Goal: Task Accomplishment & Management: Use online tool/utility

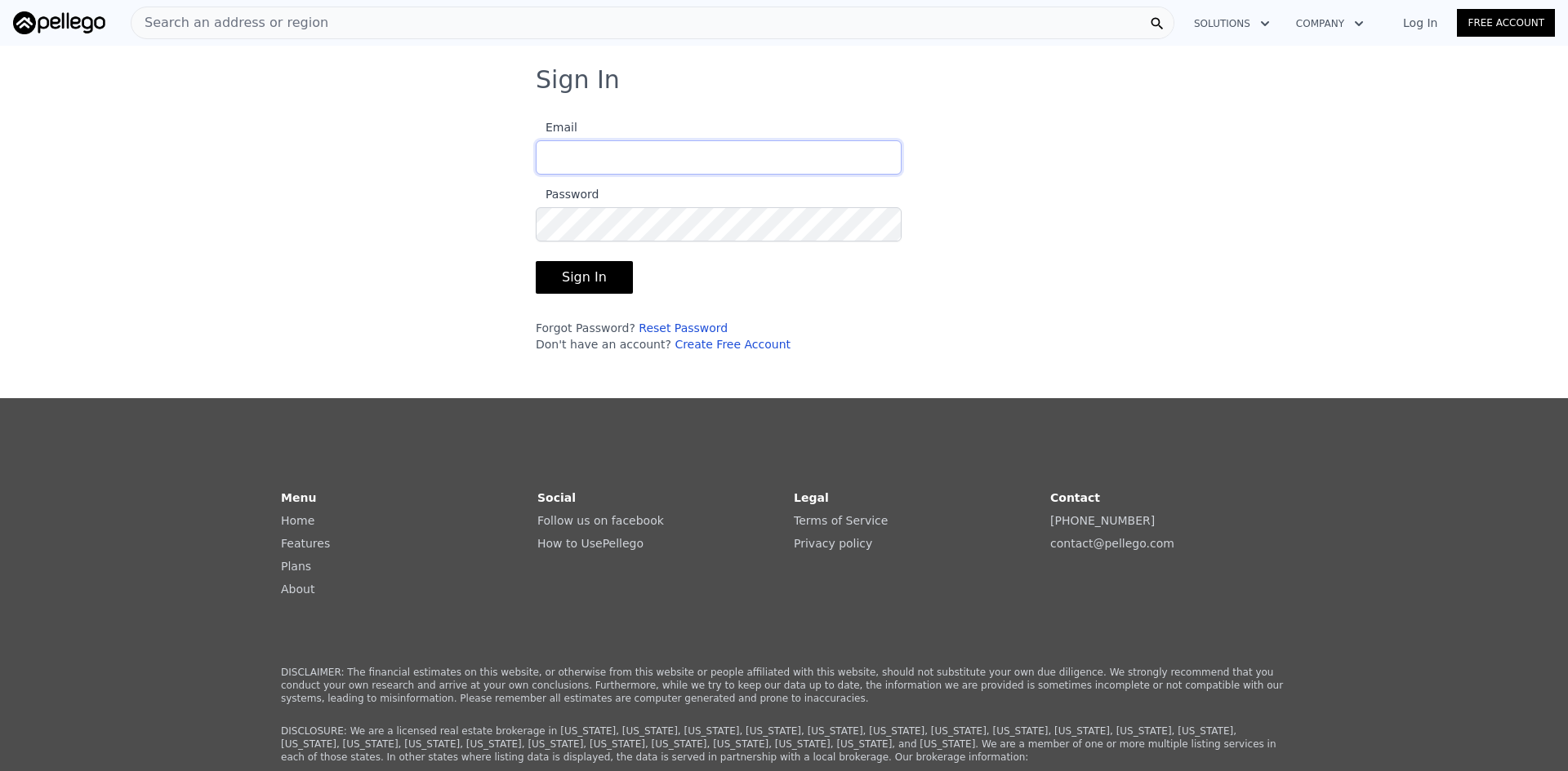
type input "[EMAIL_ADDRESS][DOMAIN_NAME]"
click at [579, 276] on button "Sign In" at bounding box center [584, 277] width 97 height 33
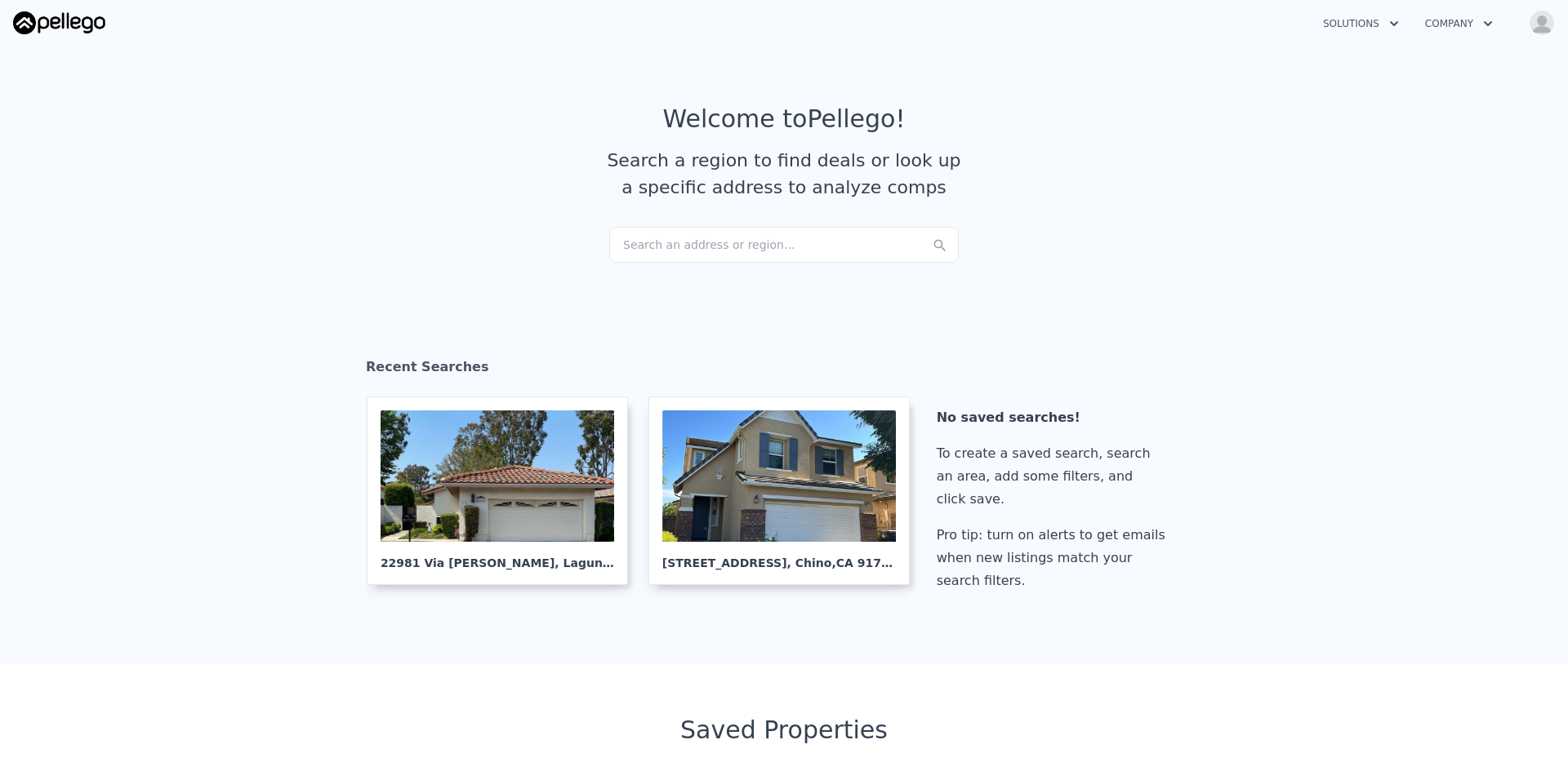
click at [669, 242] on div "Search an address or region..." at bounding box center [784, 245] width 349 height 36
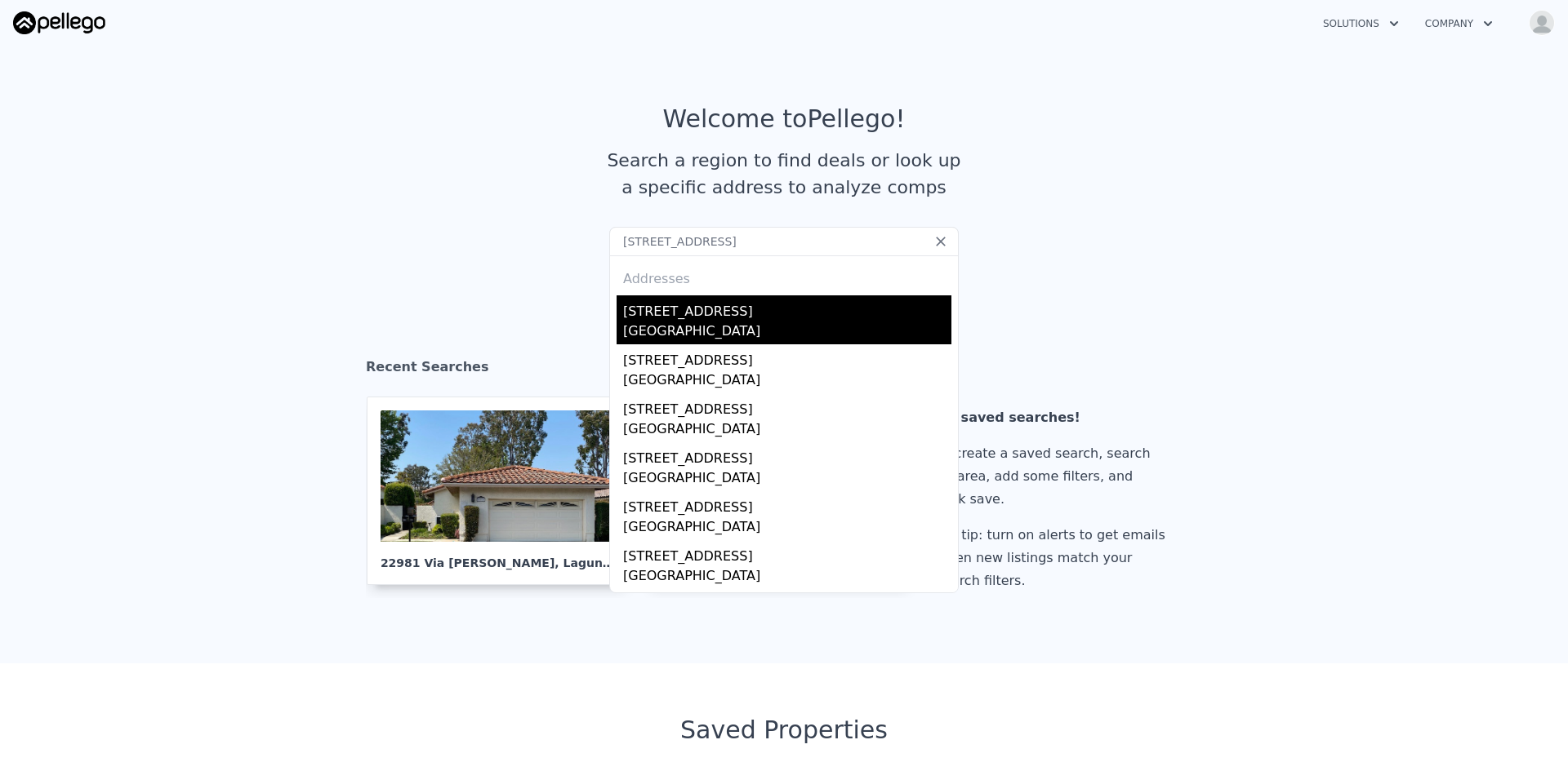
type input "[STREET_ADDRESS]"
click at [690, 315] on div "[STREET_ADDRESS]" at bounding box center [787, 308] width 328 height 26
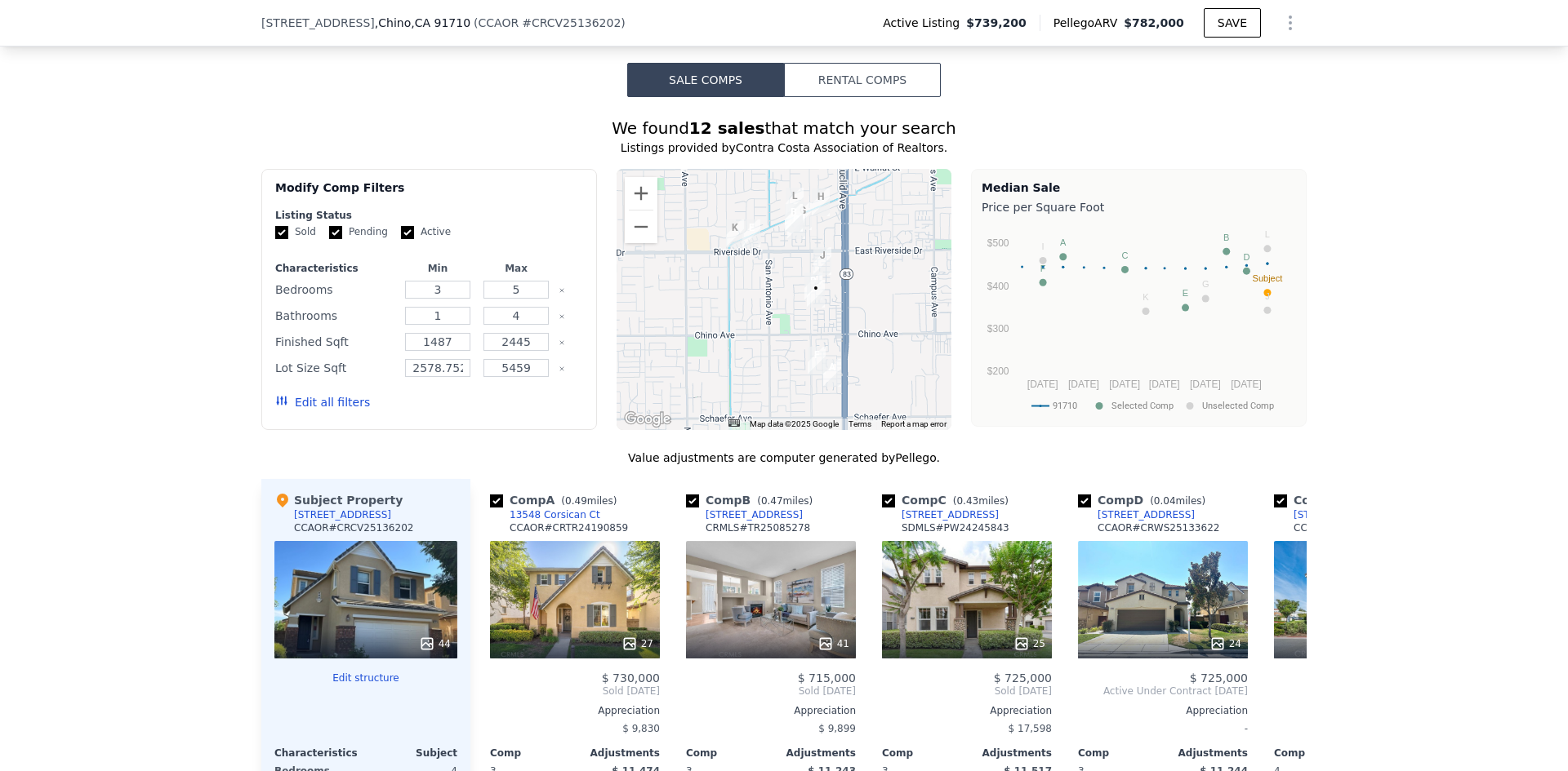
scroll to position [1341, 0]
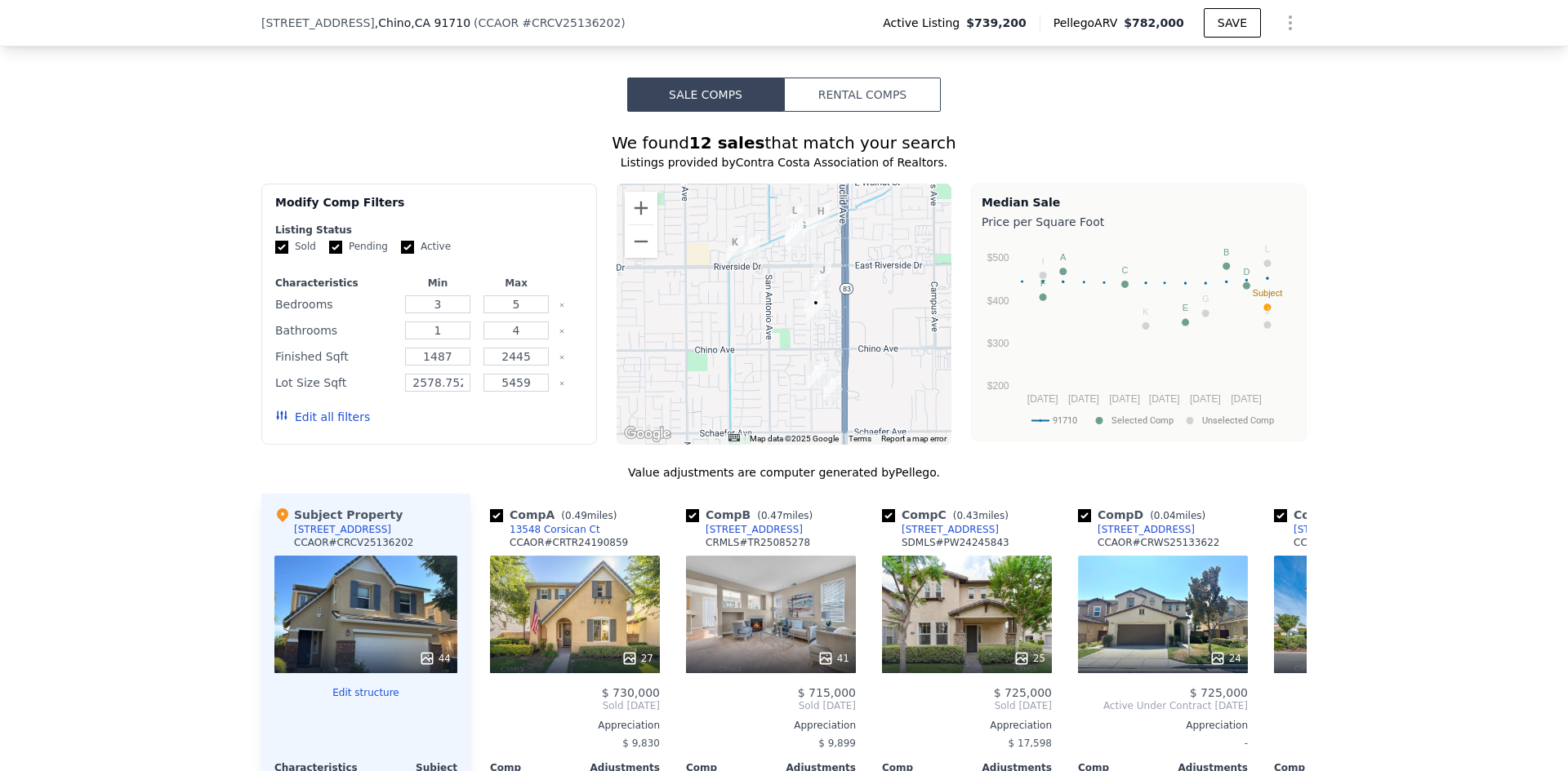
click at [886, 109] on button "Rental Comps" at bounding box center [862, 94] width 157 height 34
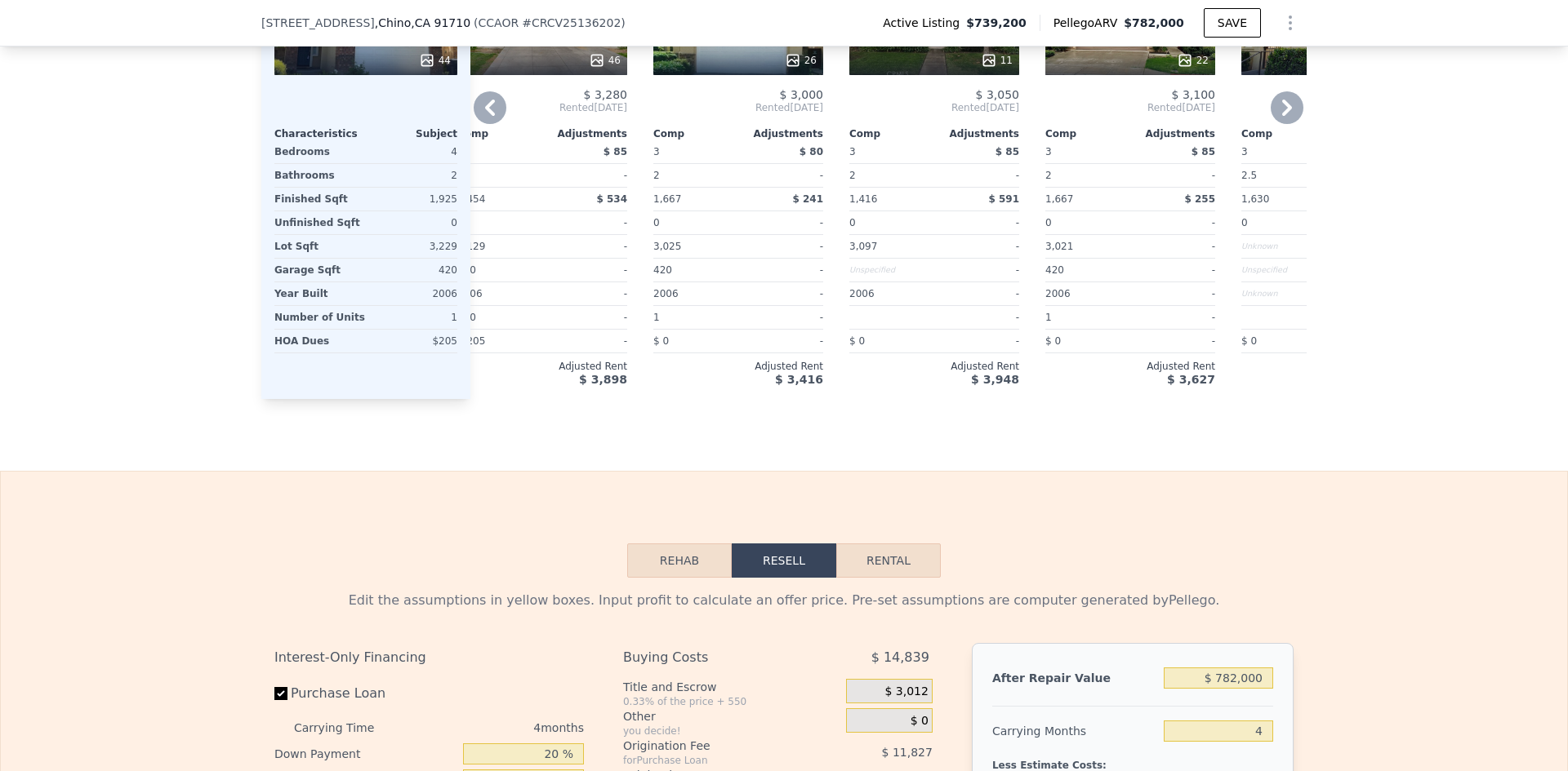
scroll to position [1872, 0]
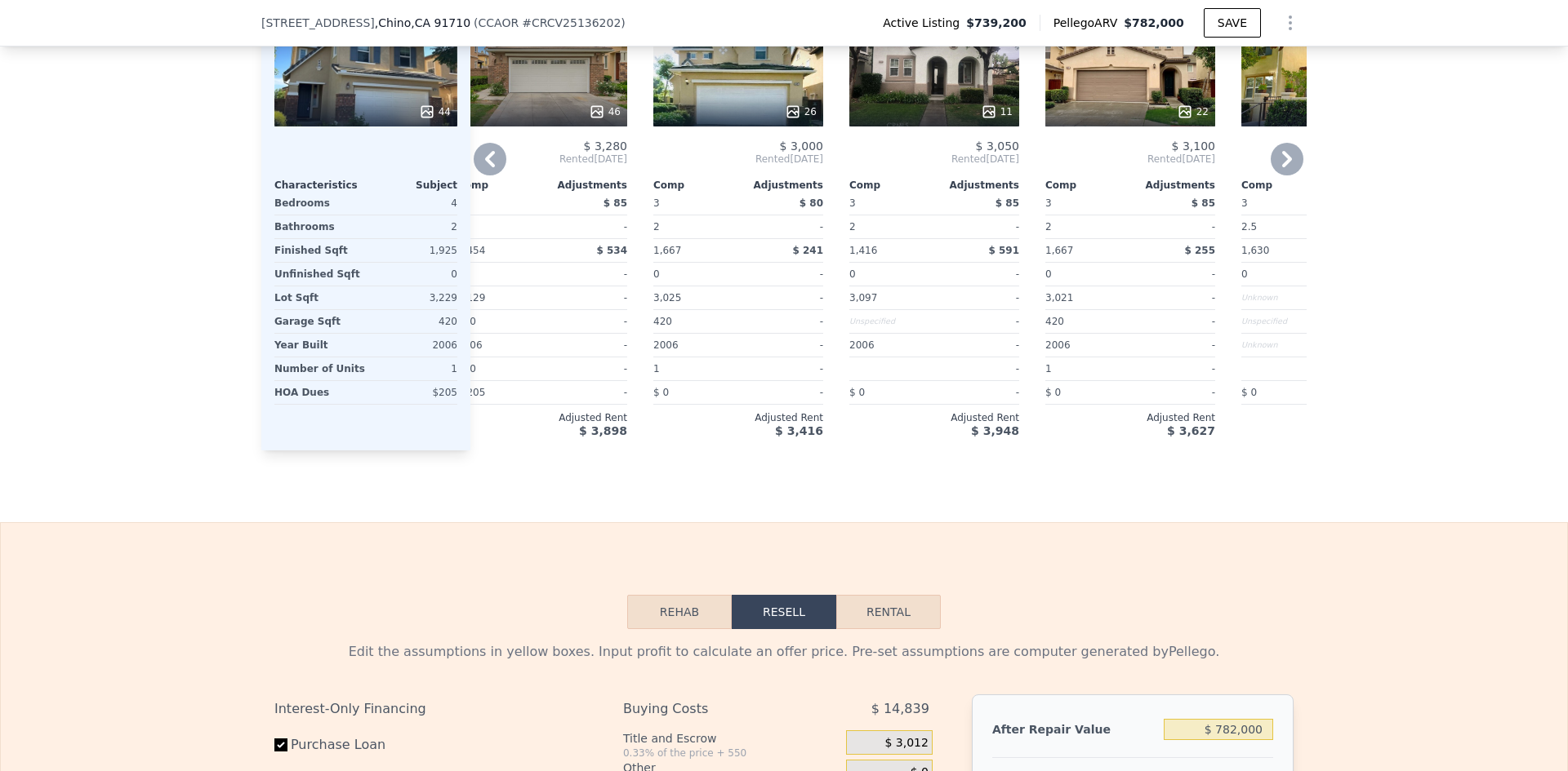
click at [1282, 168] on icon at bounding box center [1287, 159] width 10 height 17
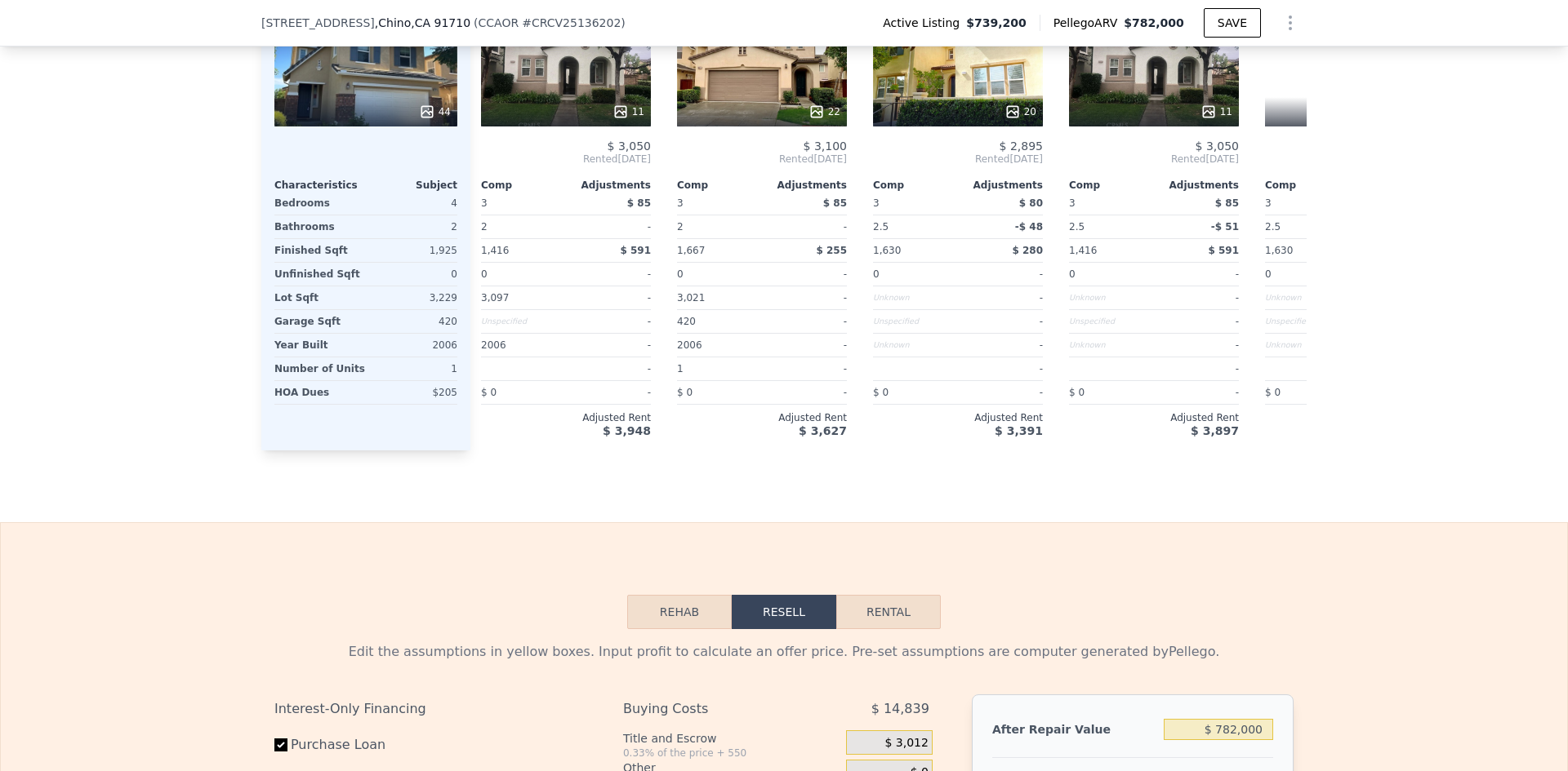
scroll to position [0, 425]
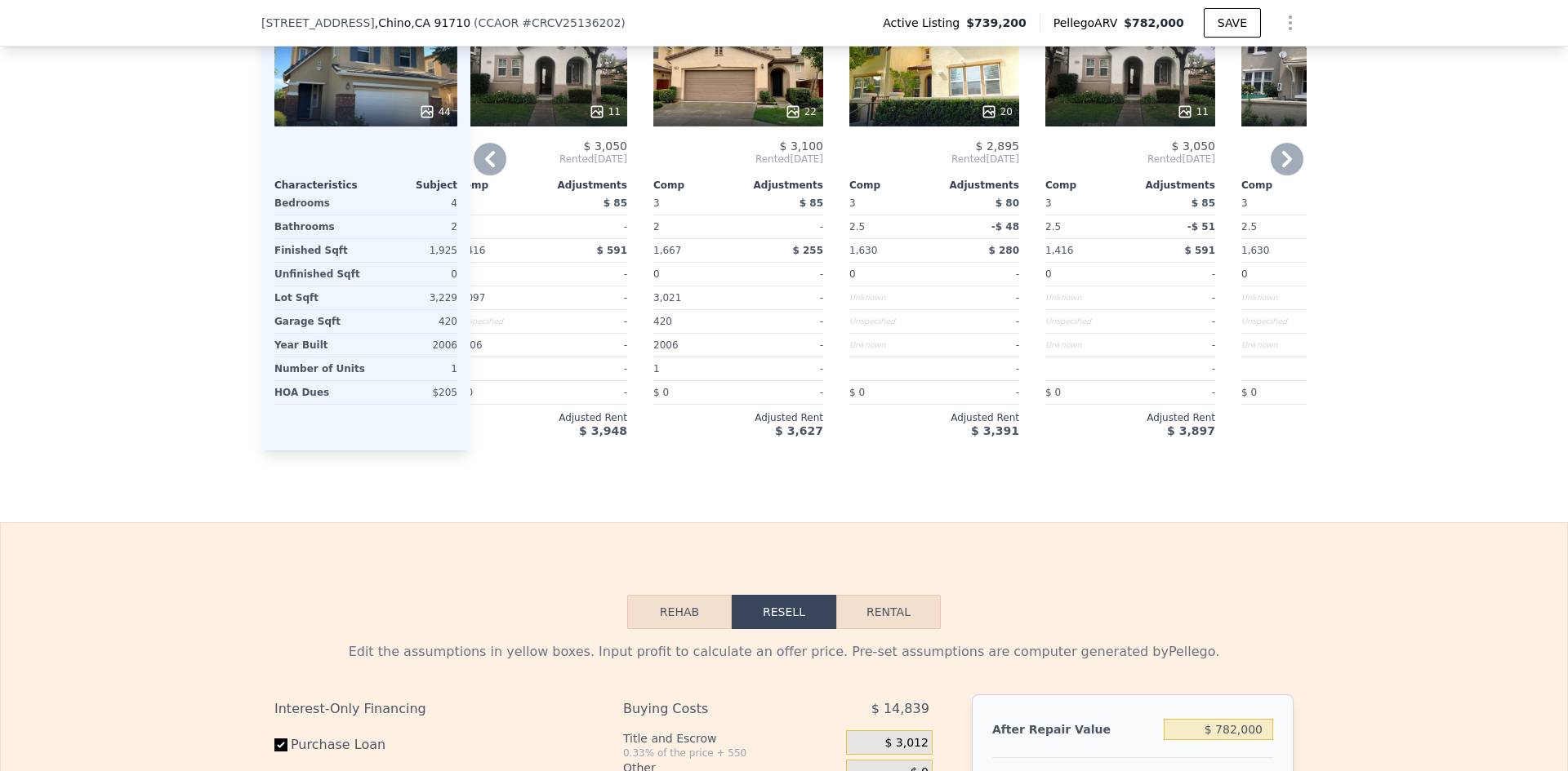
click at [1282, 168] on icon at bounding box center [1287, 159] width 10 height 17
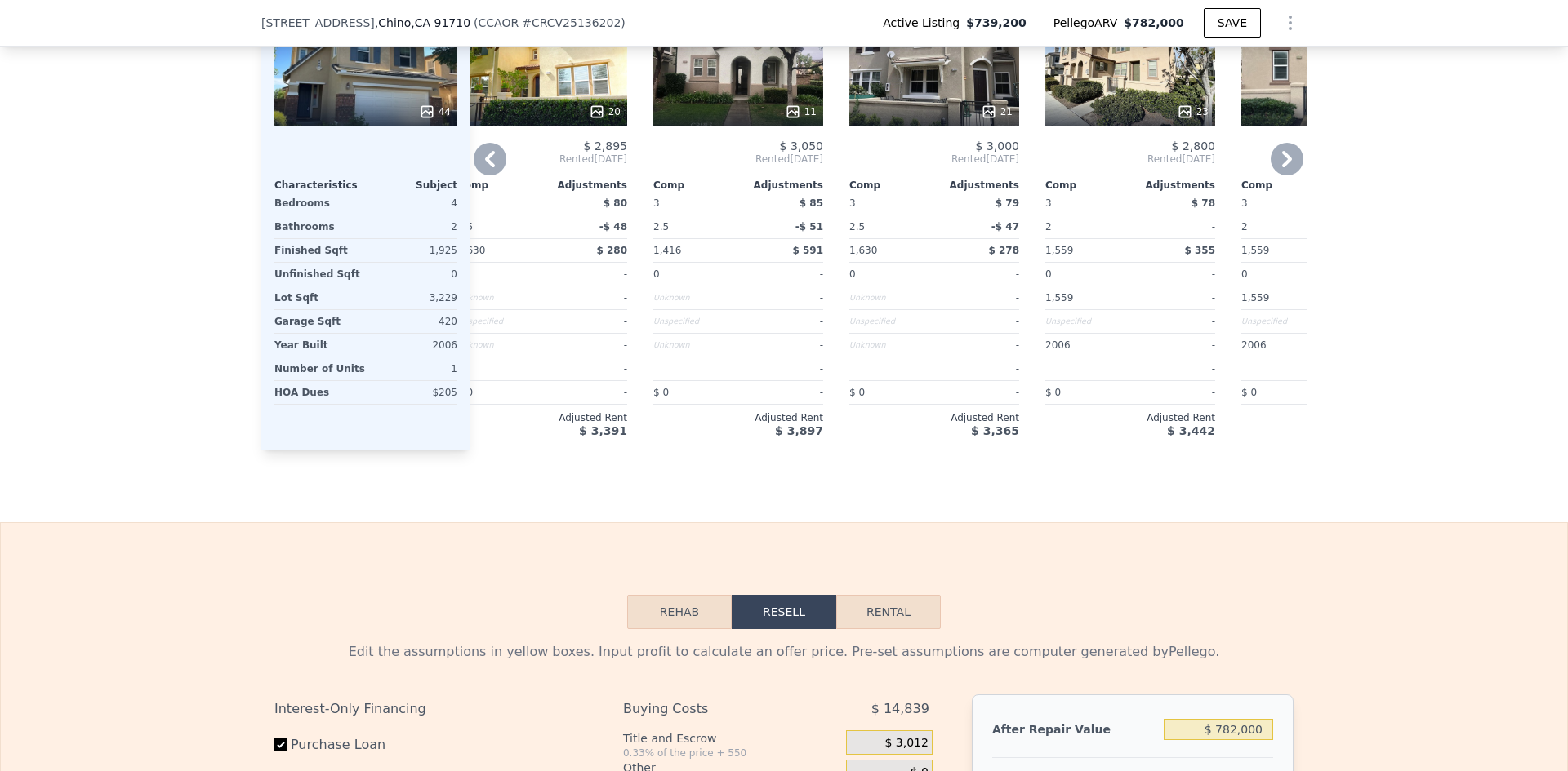
click at [1282, 168] on icon at bounding box center [1287, 159] width 10 height 17
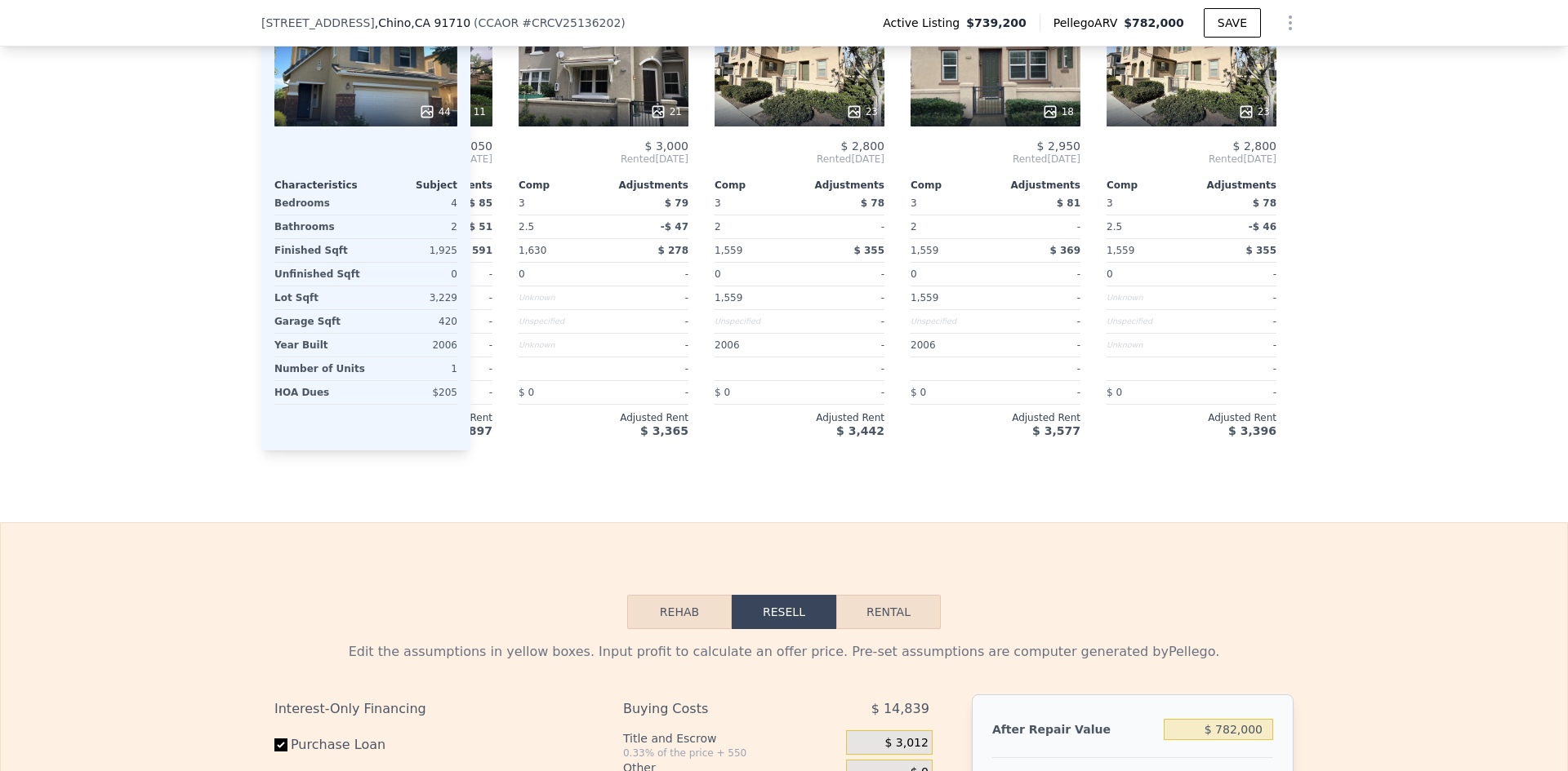
scroll to position [0, 1163]
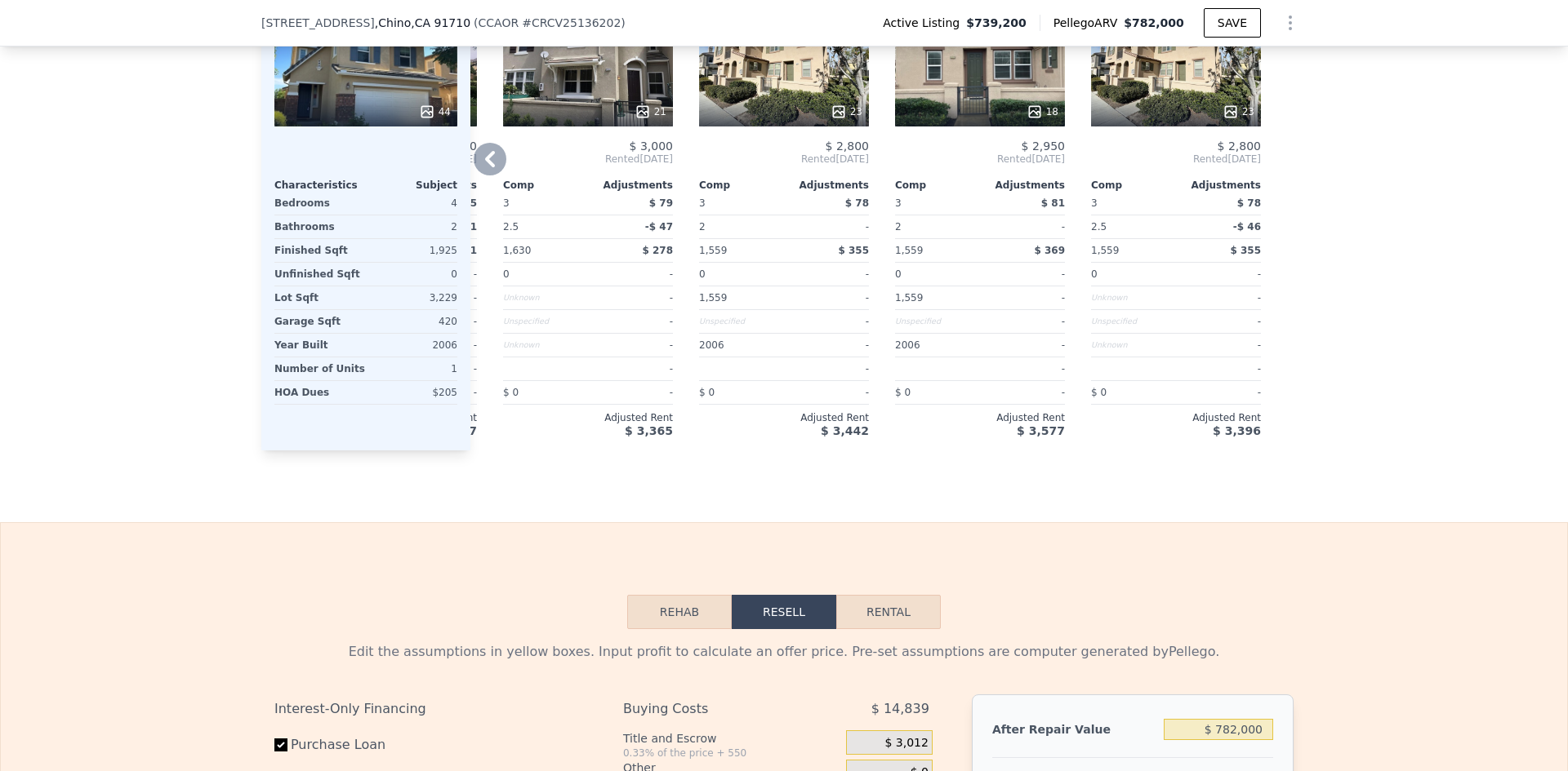
click at [1282, 171] on div at bounding box center [1293, 198] width 26 height 504
click at [476, 170] on icon at bounding box center [489, 158] width 33 height 33
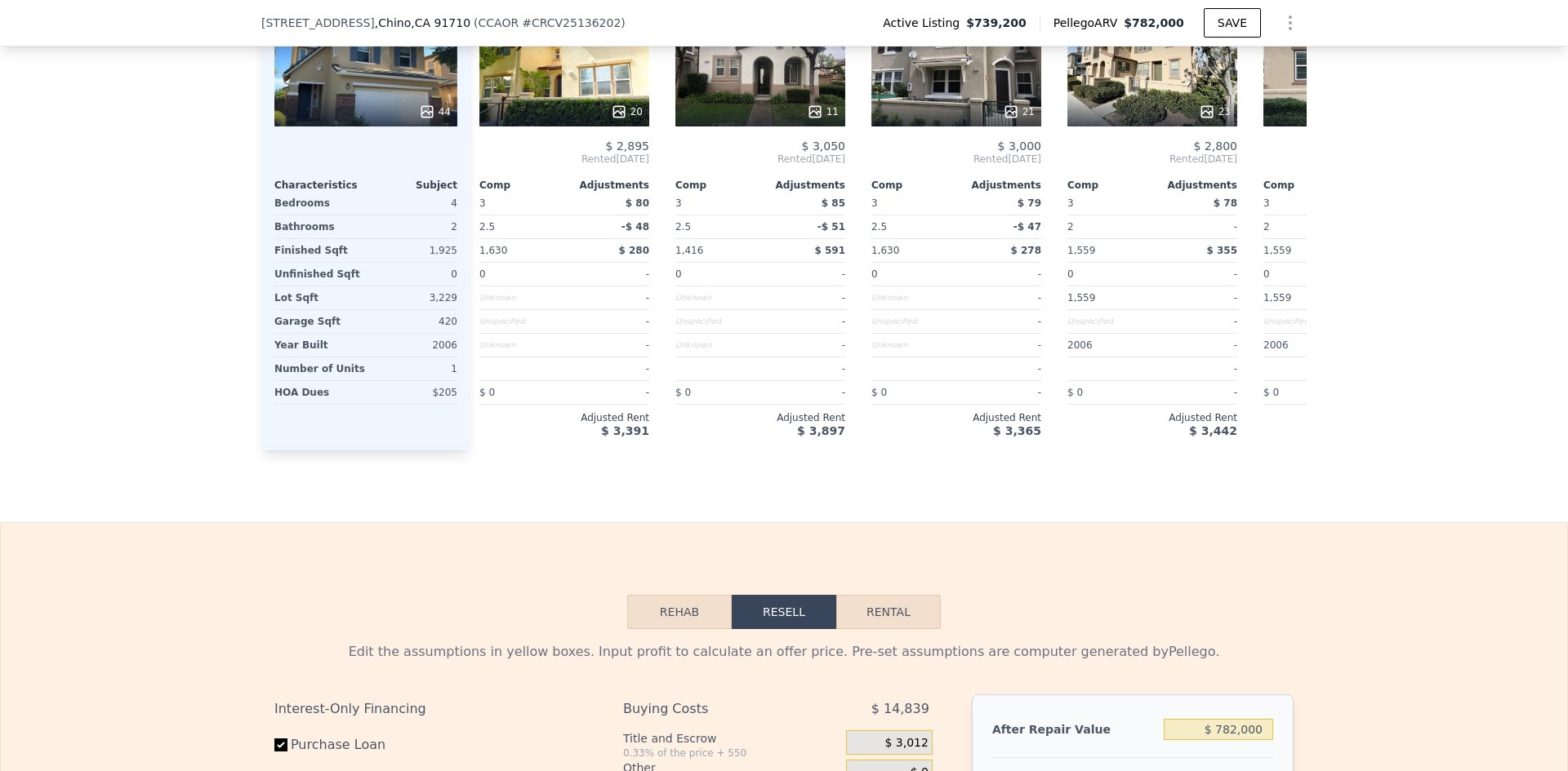
scroll to position [0, 770]
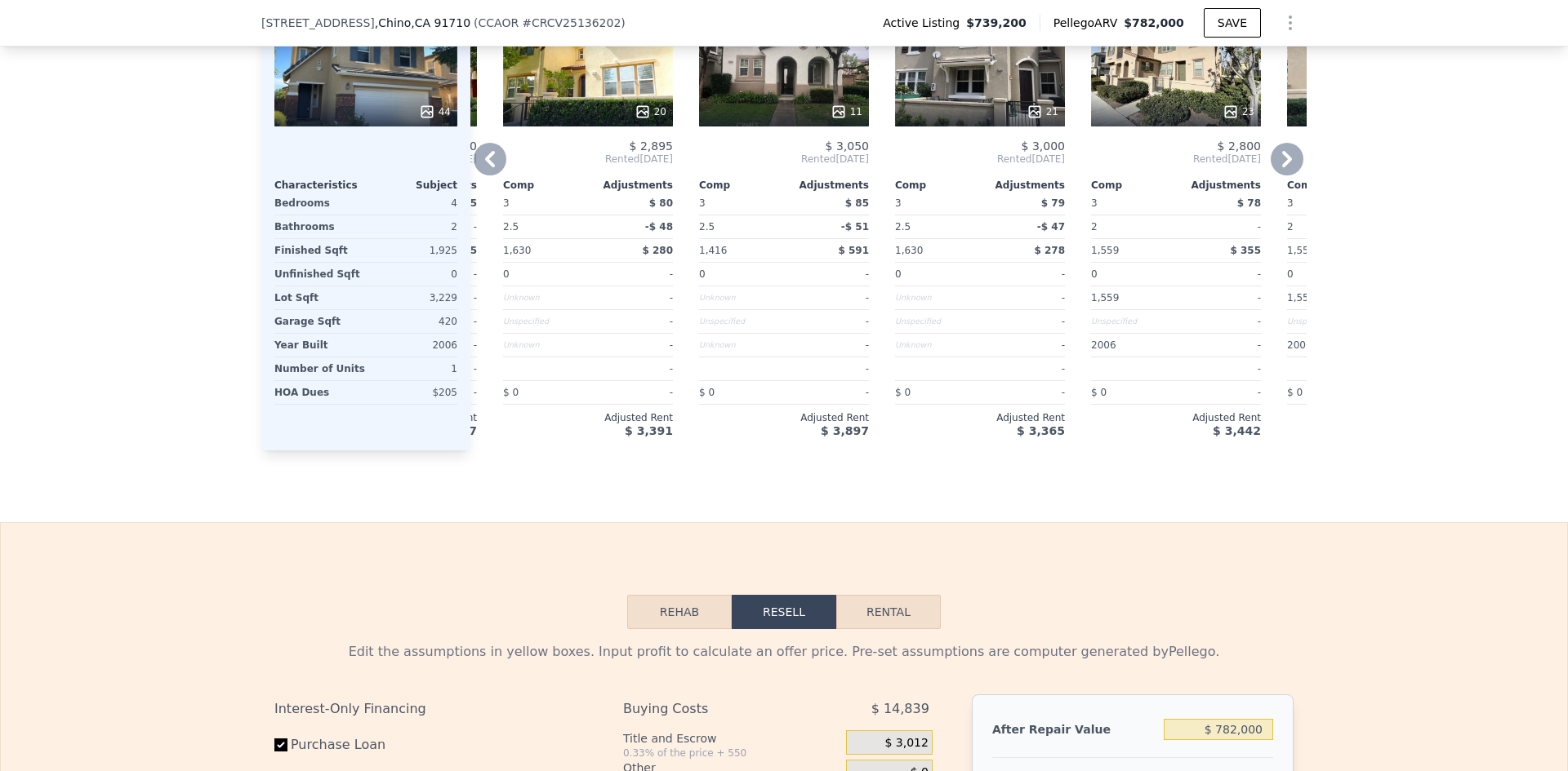
click at [476, 170] on div "Comp A ( 0.01 miles) [STREET_ADDRESS][GEOGRAPHIC_DATA] # CRTR25124593 46 $ 3,28…" at bounding box center [888, 198] width 836 height 504
click at [476, 170] on icon at bounding box center [489, 158] width 33 height 33
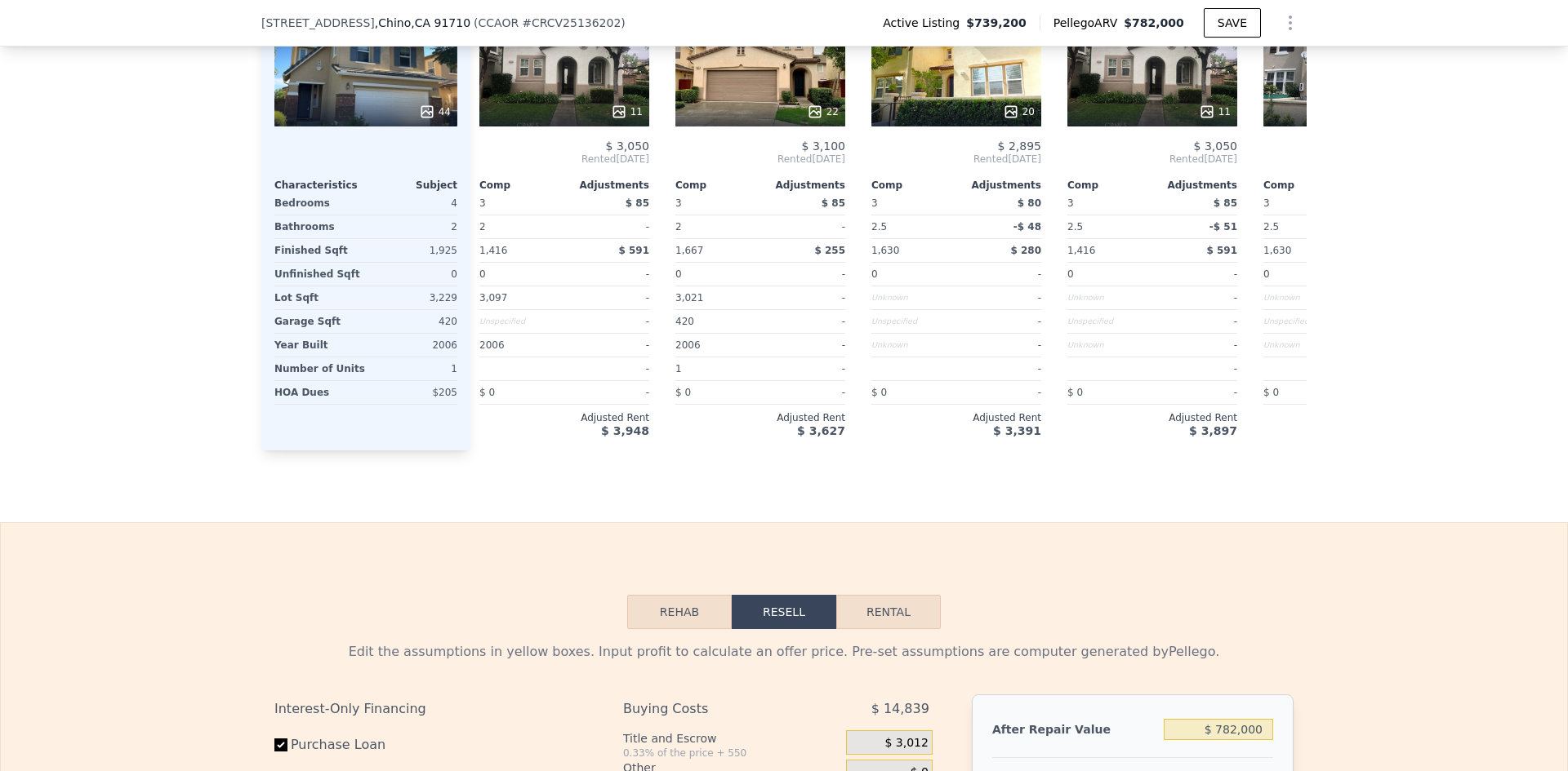
scroll to position [0, 379]
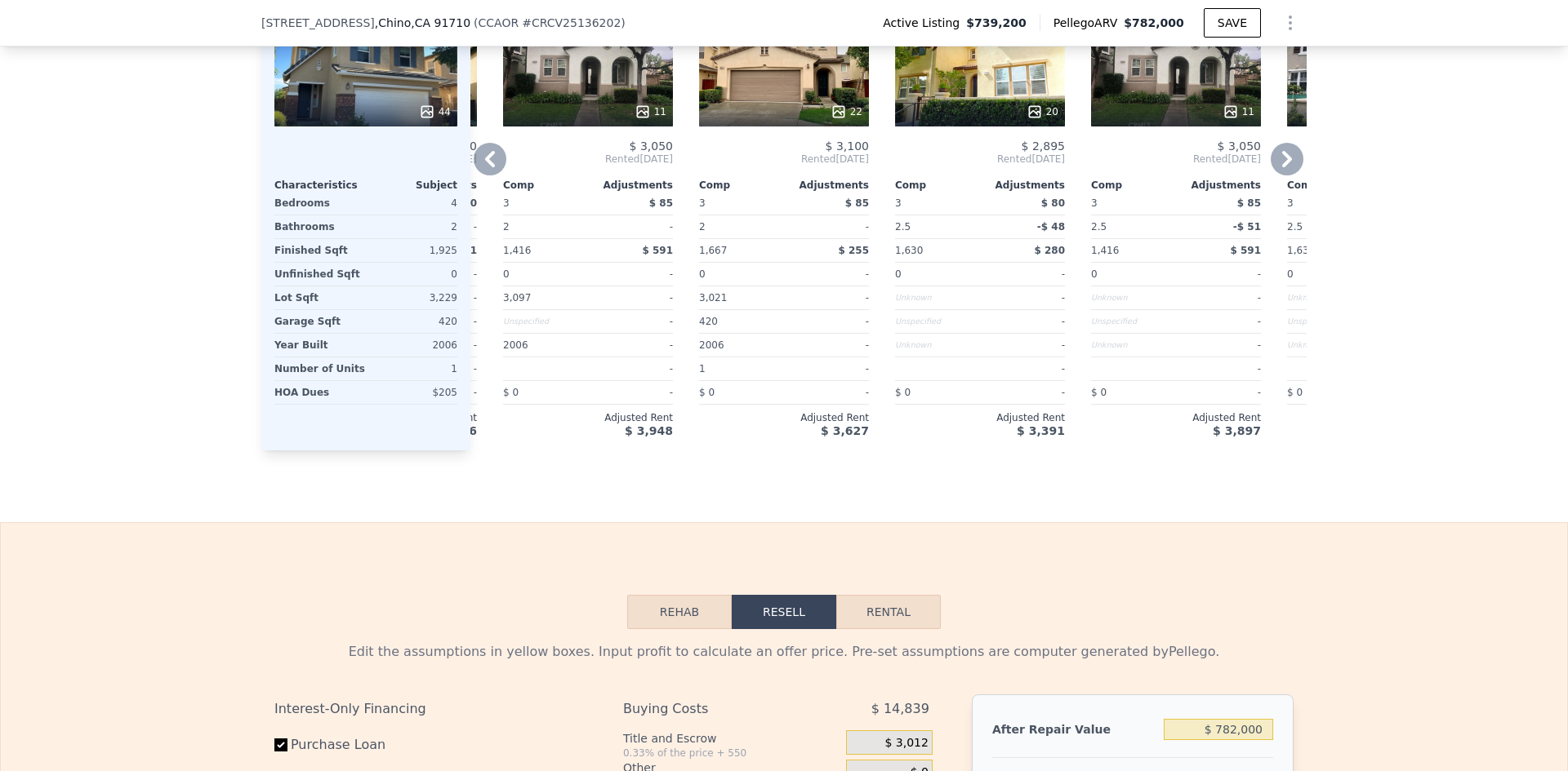
click at [476, 170] on icon at bounding box center [489, 158] width 33 height 33
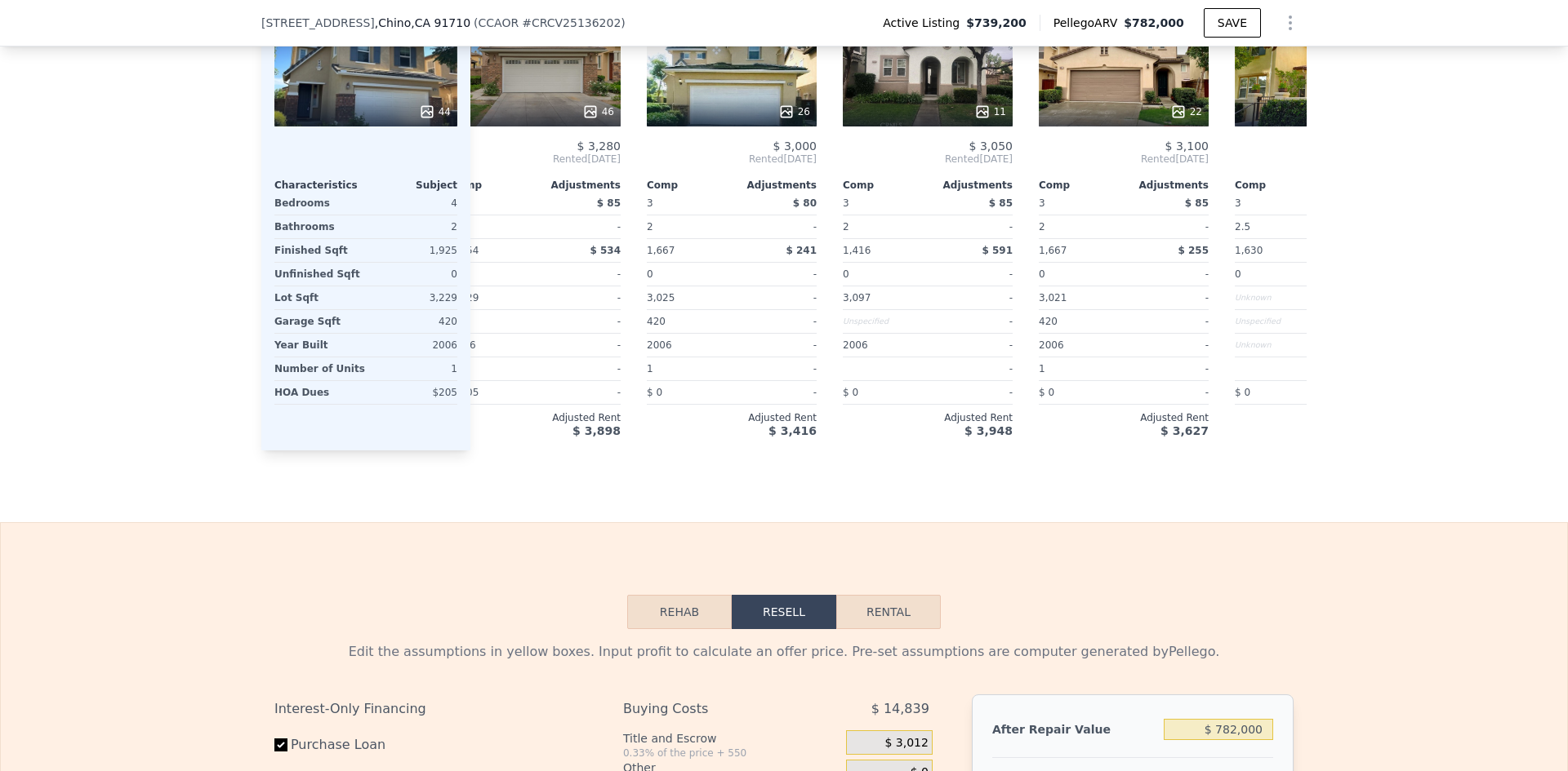
scroll to position [0, 0]
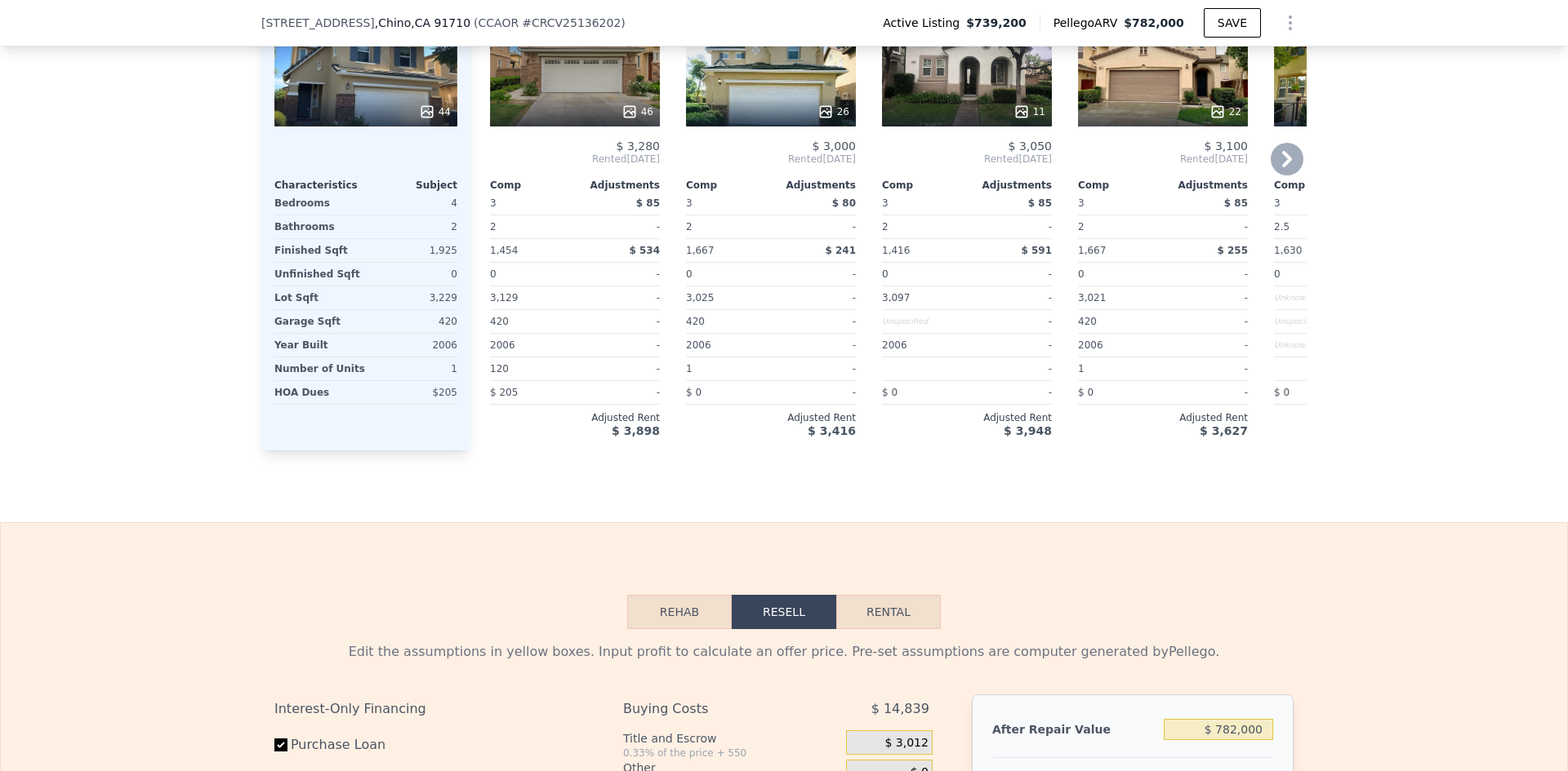
click at [476, 170] on div "Comp A ( 0.01 miles) [STREET_ADDRESS][GEOGRAPHIC_DATA] # CRTR25124593 46 $ 3,28…" at bounding box center [568, 198] width 196 height 504
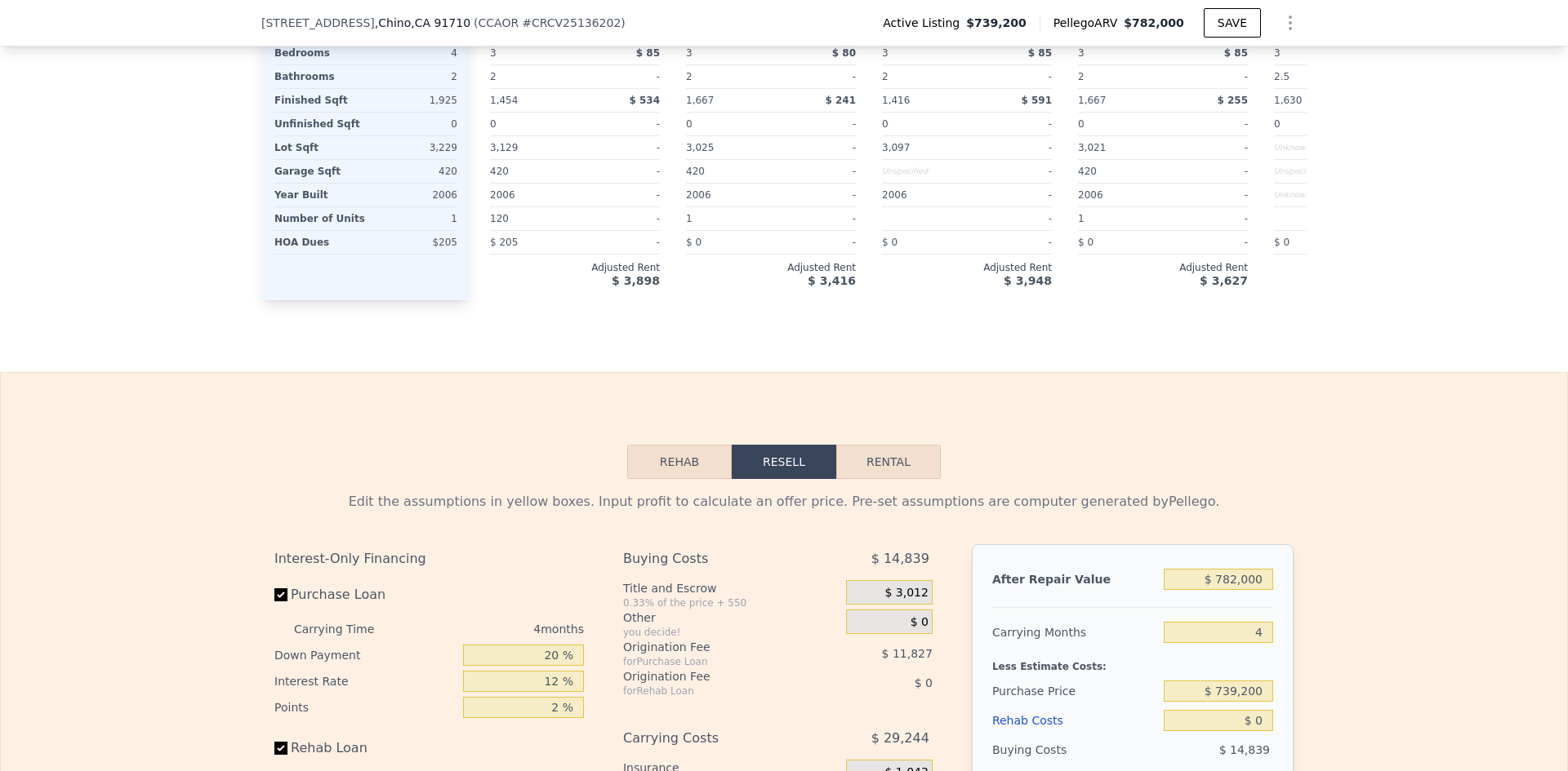
scroll to position [2136, 0]
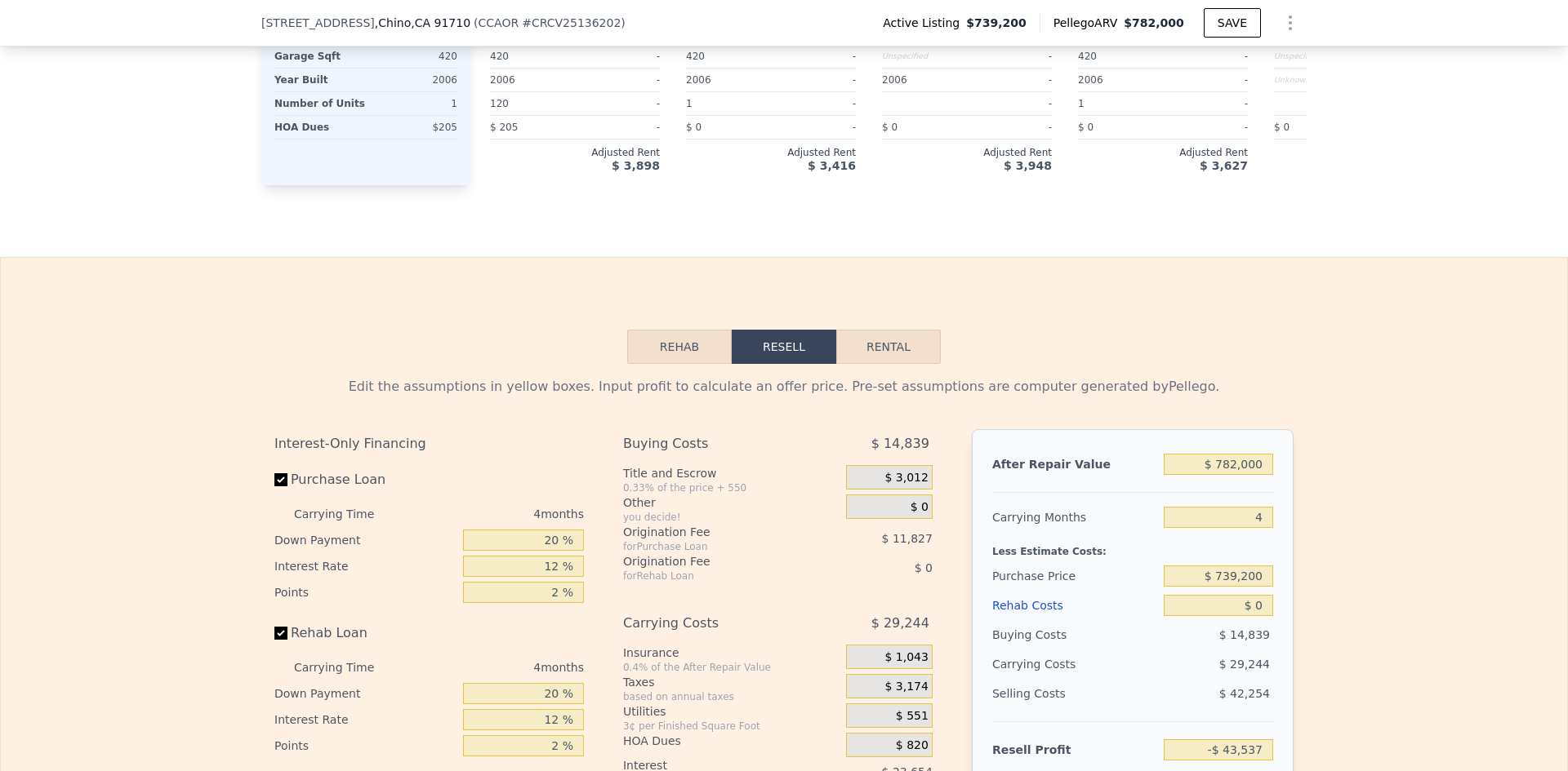
click at [899, 364] on button "Rental" at bounding box center [888, 346] width 104 height 34
select select "30"
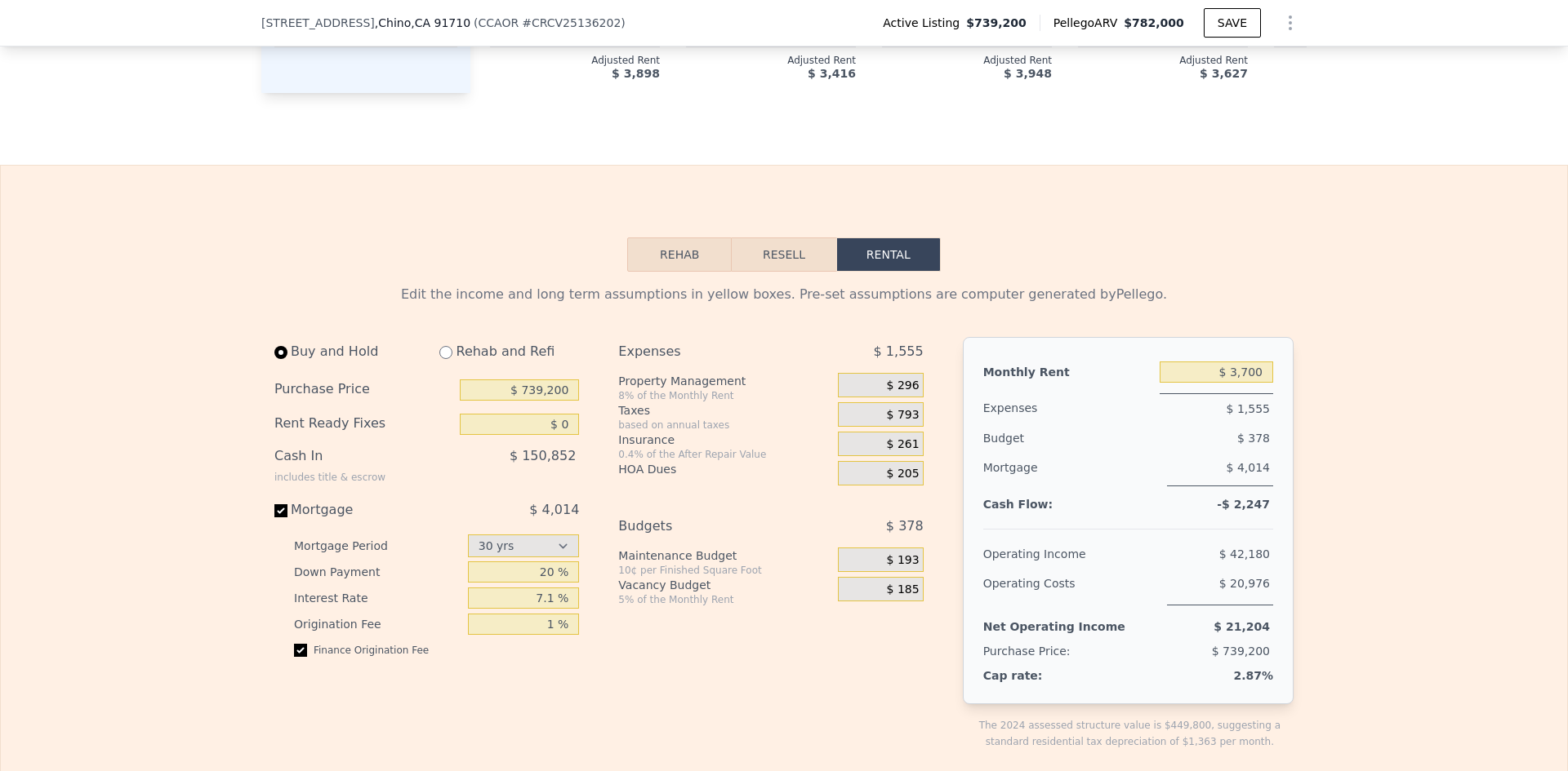
scroll to position [2239, 0]
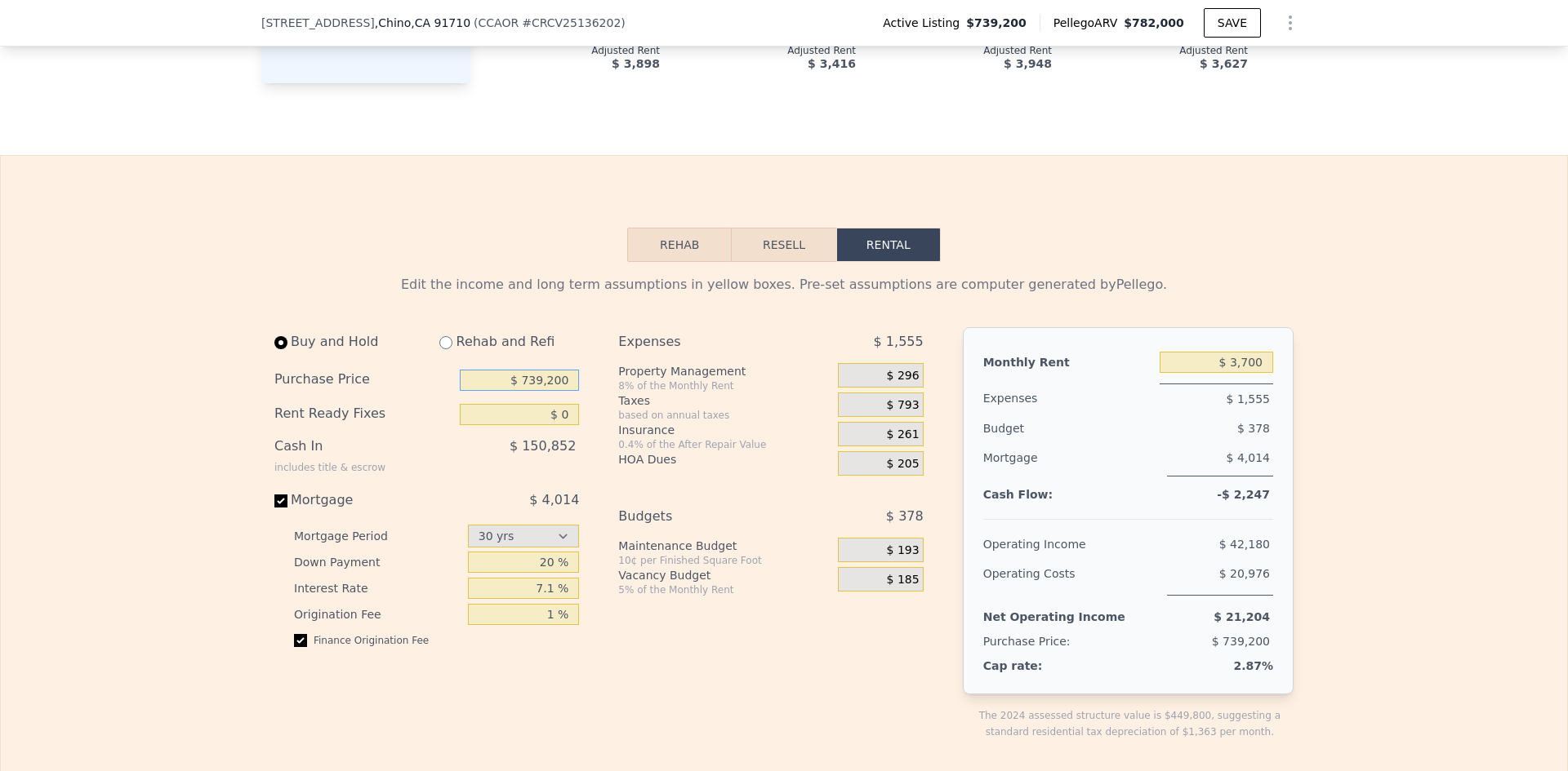
drag, startPoint x: 569, startPoint y: 402, endPoint x: 487, endPoint y: 398, distance: 82.1
click at [487, 391] on input "$ 739,200" at bounding box center [519, 380] width 119 height 21
type input "$ 500,000"
drag, startPoint x: 563, startPoint y: 435, endPoint x: 554, endPoint y: 439, distance: 9.8
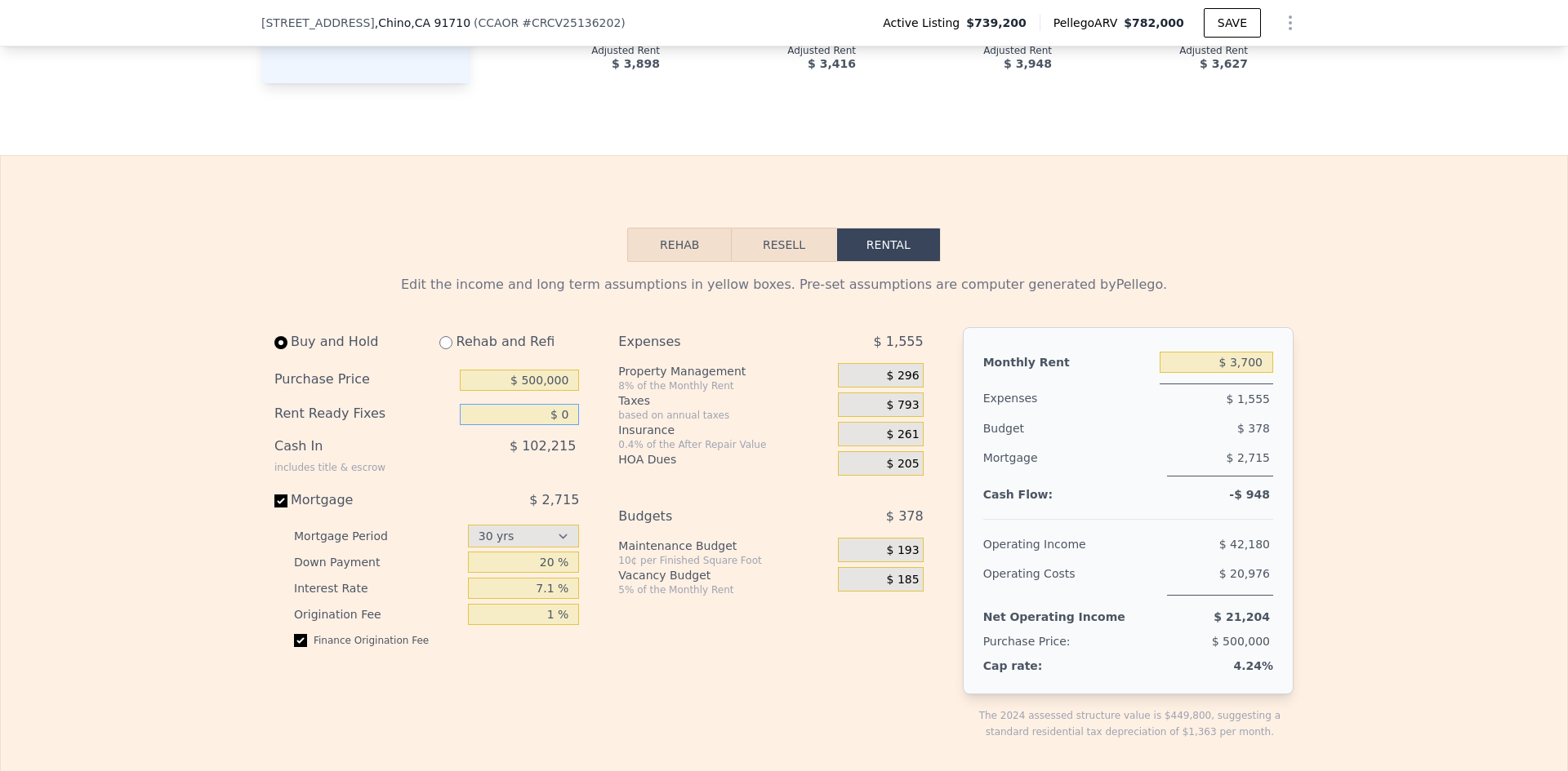
click at [554, 426] on input "$ 0" at bounding box center [519, 414] width 119 height 21
drag, startPoint x: 570, startPoint y: 440, endPoint x: 538, endPoint y: 442, distance: 32.1
click at [538, 426] on input "$ 0000" at bounding box center [519, 414] width 119 height 21
type input "$ 30,000"
click at [552, 599] on input "7.1 %" at bounding box center [524, 588] width 112 height 21
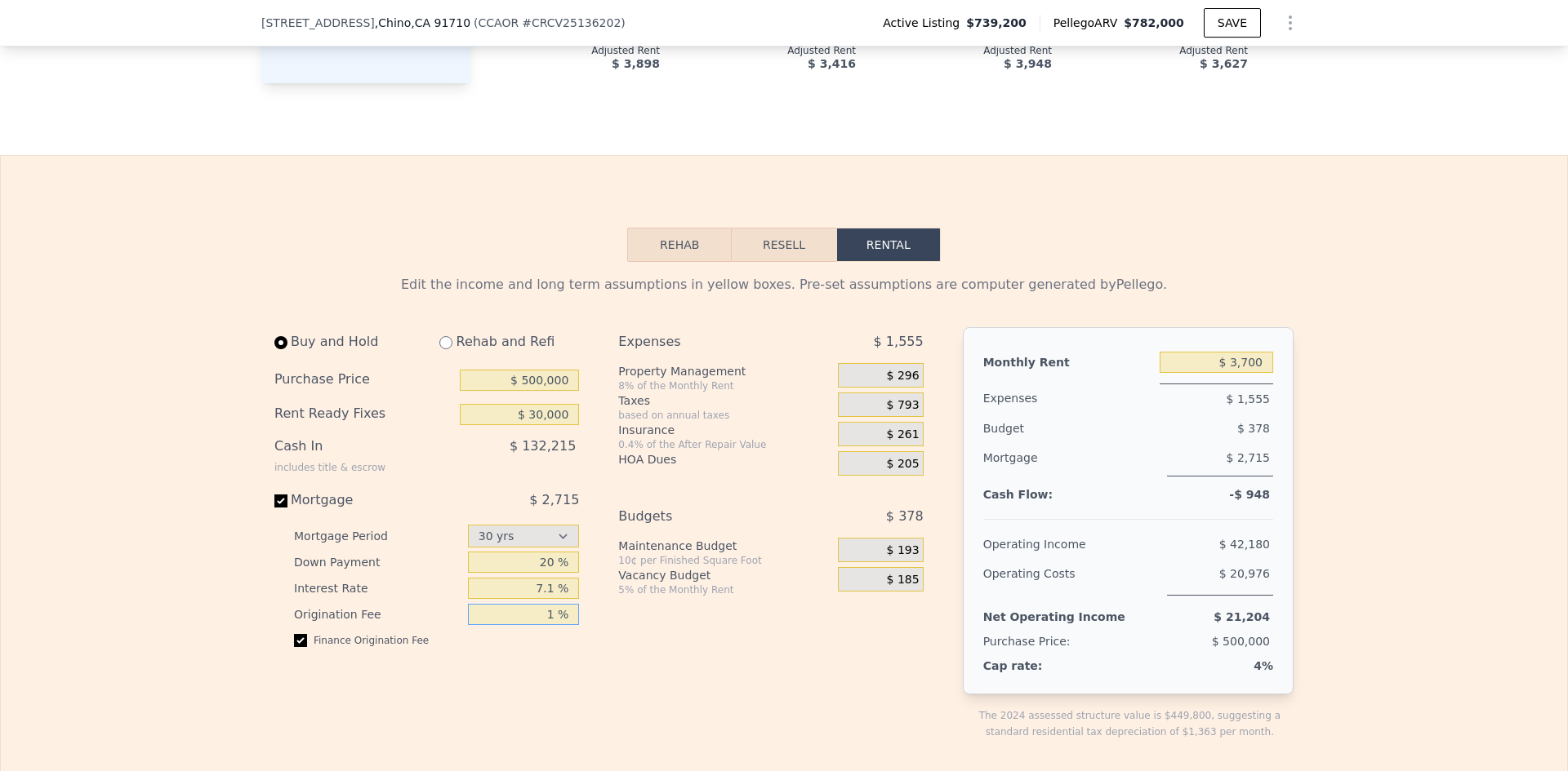
drag, startPoint x: 552, startPoint y: 639, endPoint x: 523, endPoint y: 638, distance: 29.0
click at [532, 625] on input "1 %" at bounding box center [524, 615] width 112 height 21
drag, startPoint x: 544, startPoint y: 638, endPoint x: 556, endPoint y: 638, distance: 12.0
click at [556, 625] on input "1 %" at bounding box center [524, 615] width 112 height 21
type input "0 %"
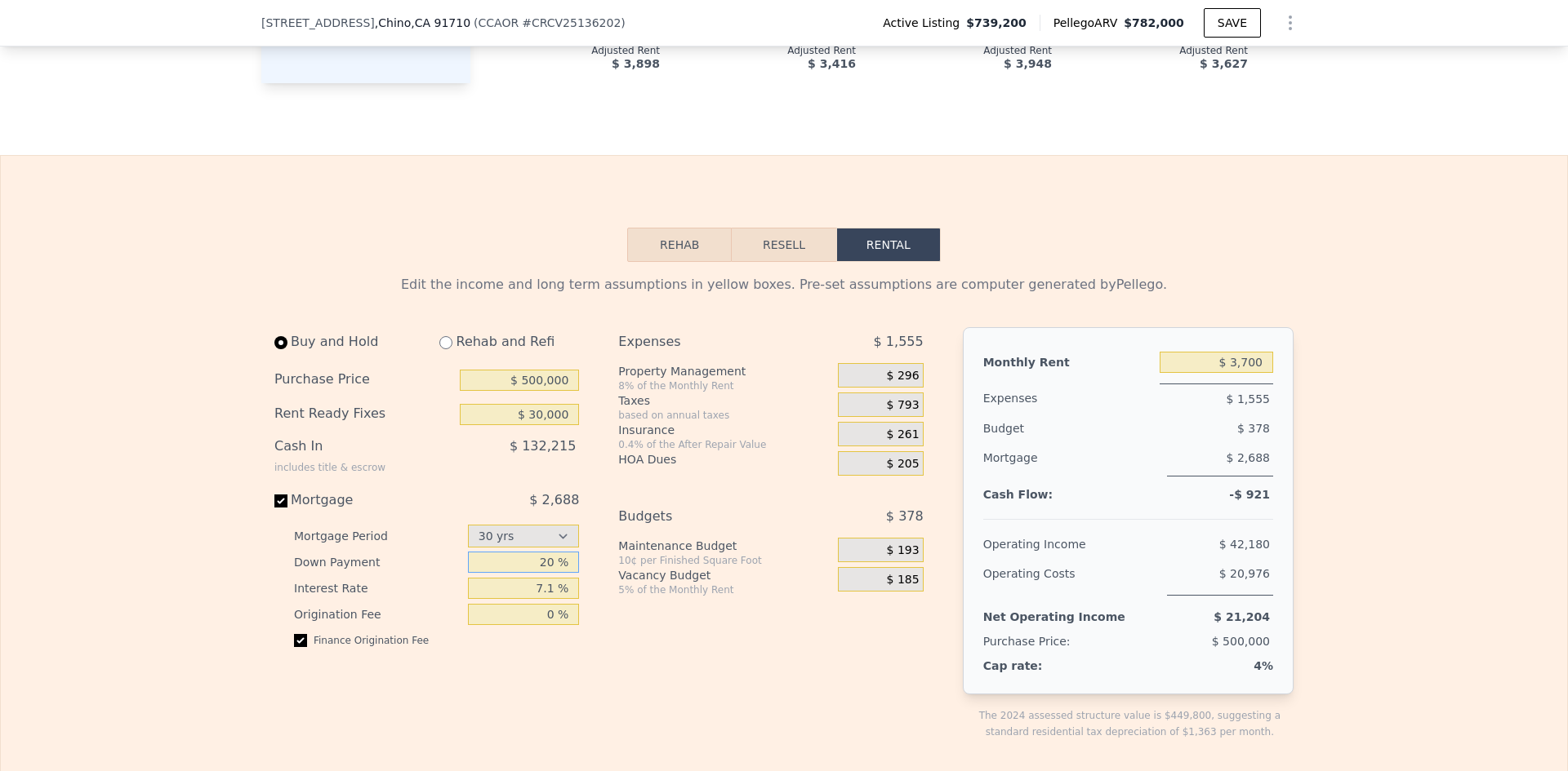
drag, startPoint x: 550, startPoint y: 585, endPoint x: 566, endPoint y: 563, distance: 27.2
click at [550, 573] on input "20 %" at bounding box center [524, 561] width 112 height 21
type input "25 %"
click at [898, 558] on span "$ 193" at bounding box center [903, 551] width 33 height 15
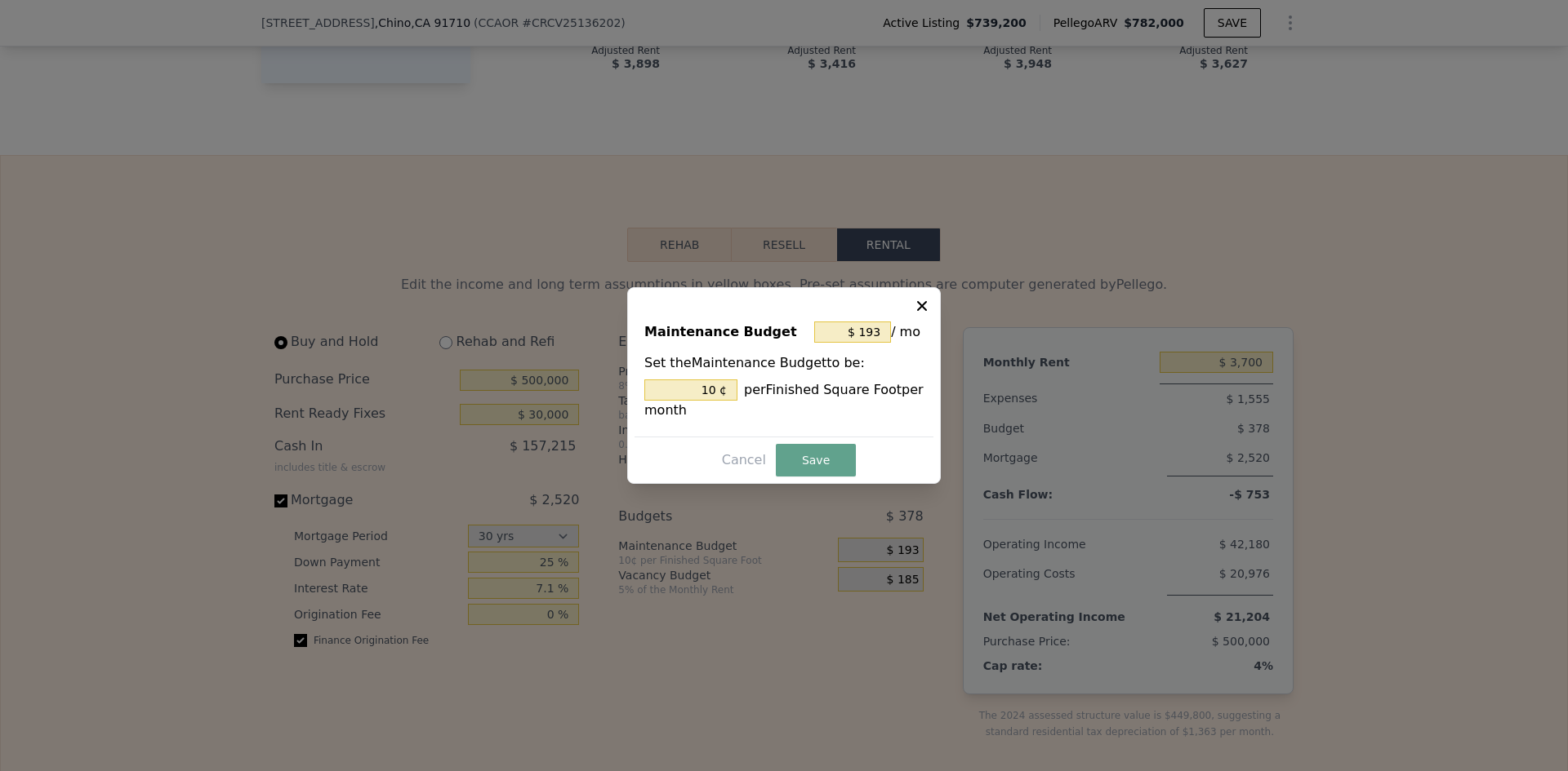
click at [919, 306] on icon at bounding box center [922, 306] width 17 height 17
type input "10 %"
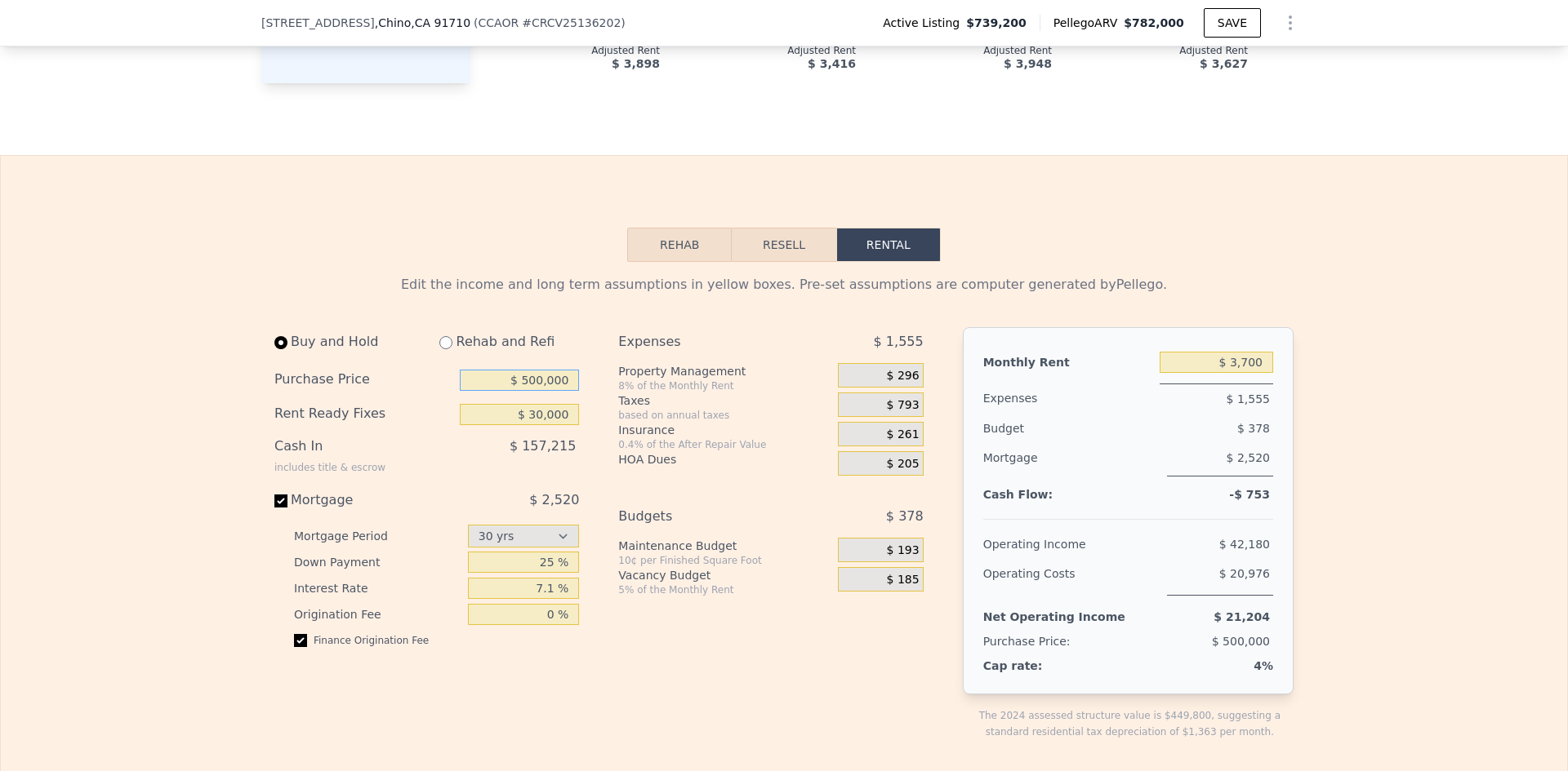
drag, startPoint x: 568, startPoint y: 399, endPoint x: 525, endPoint y: 403, distance: 43.2
click at [525, 391] on input "$ 500,000" at bounding box center [519, 380] width 119 height 21
type input "$ 480,000"
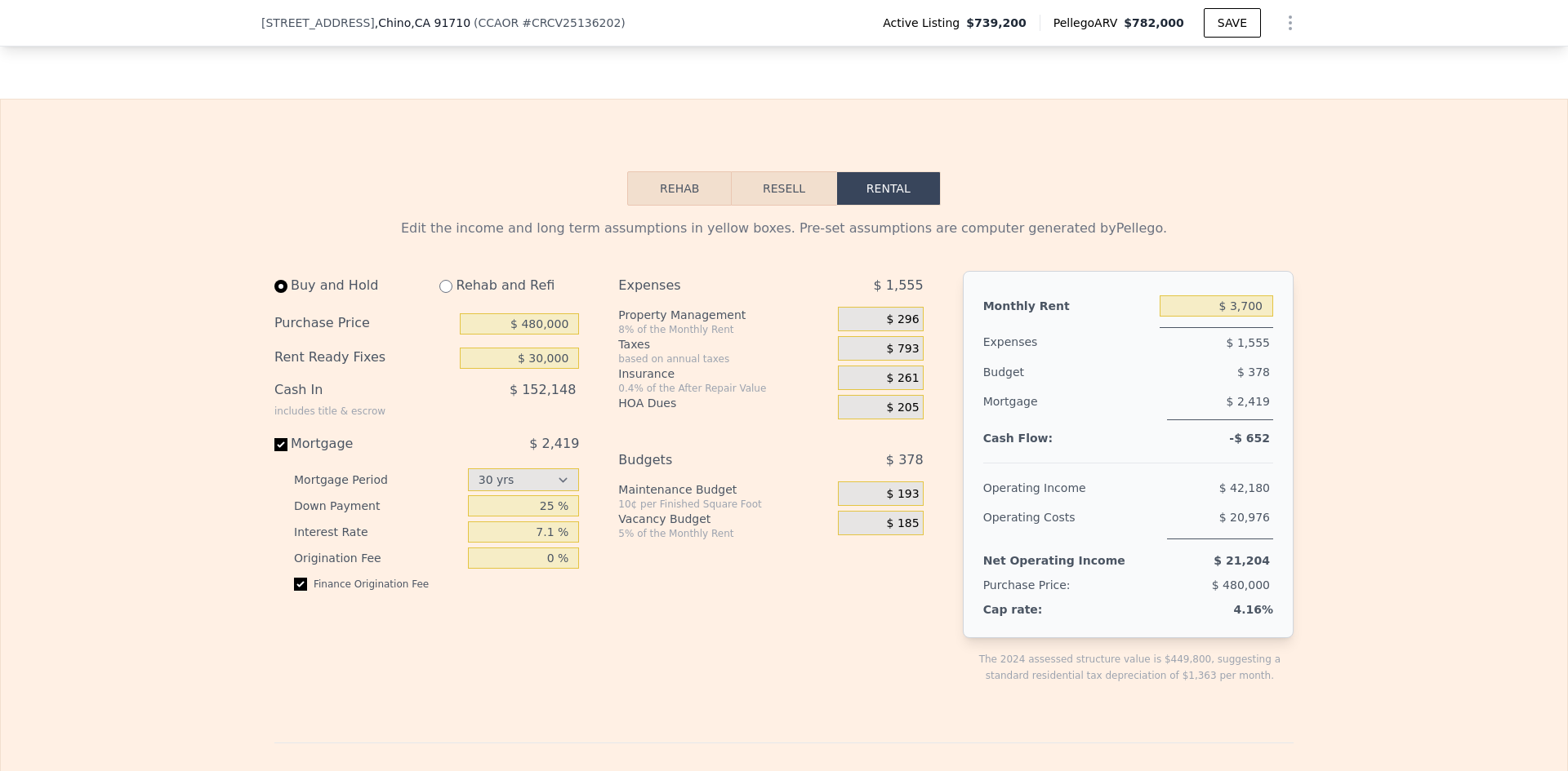
scroll to position [2300, 0]
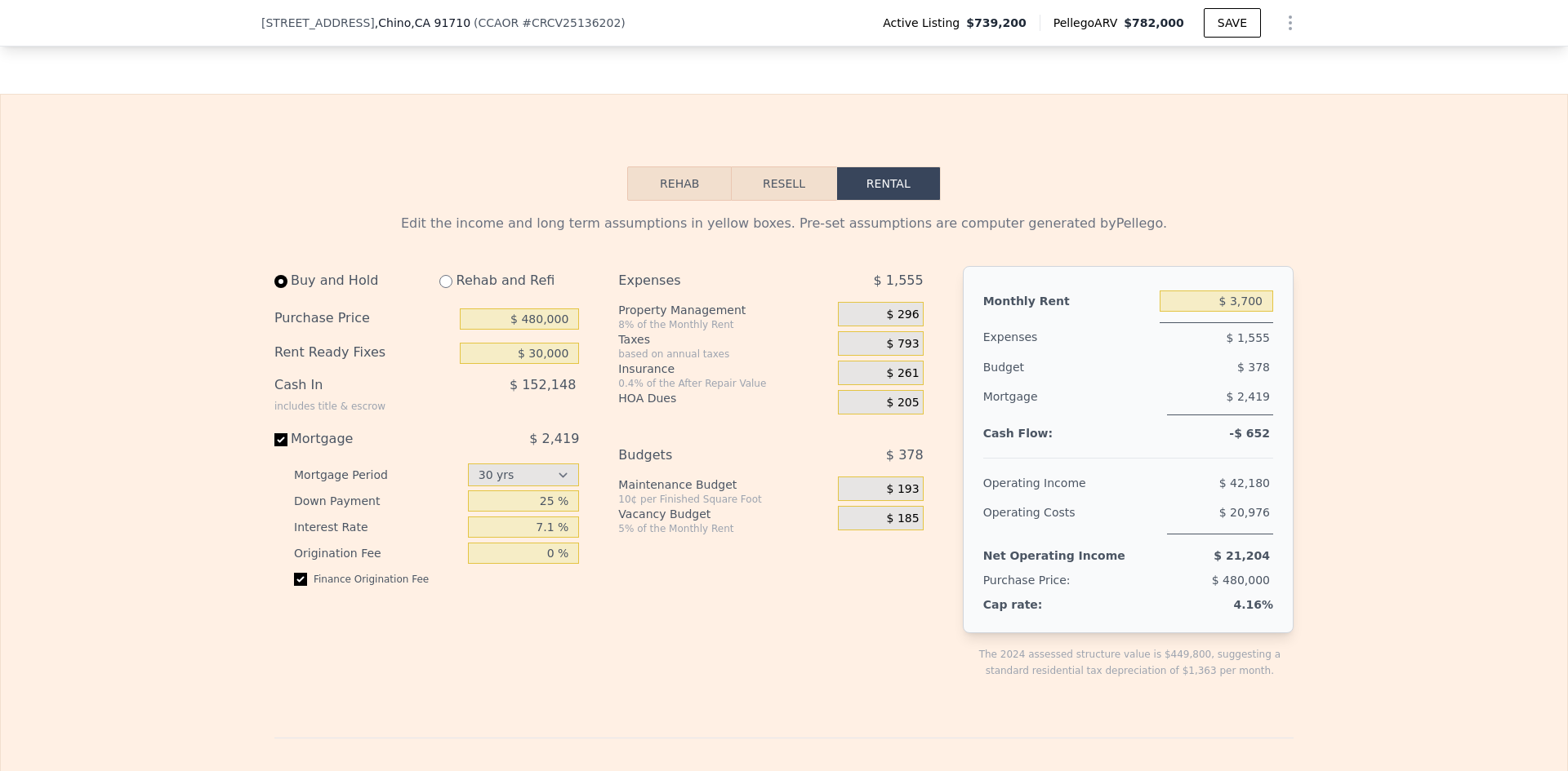
click at [692, 196] on button "Rehab" at bounding box center [679, 183] width 104 height 34
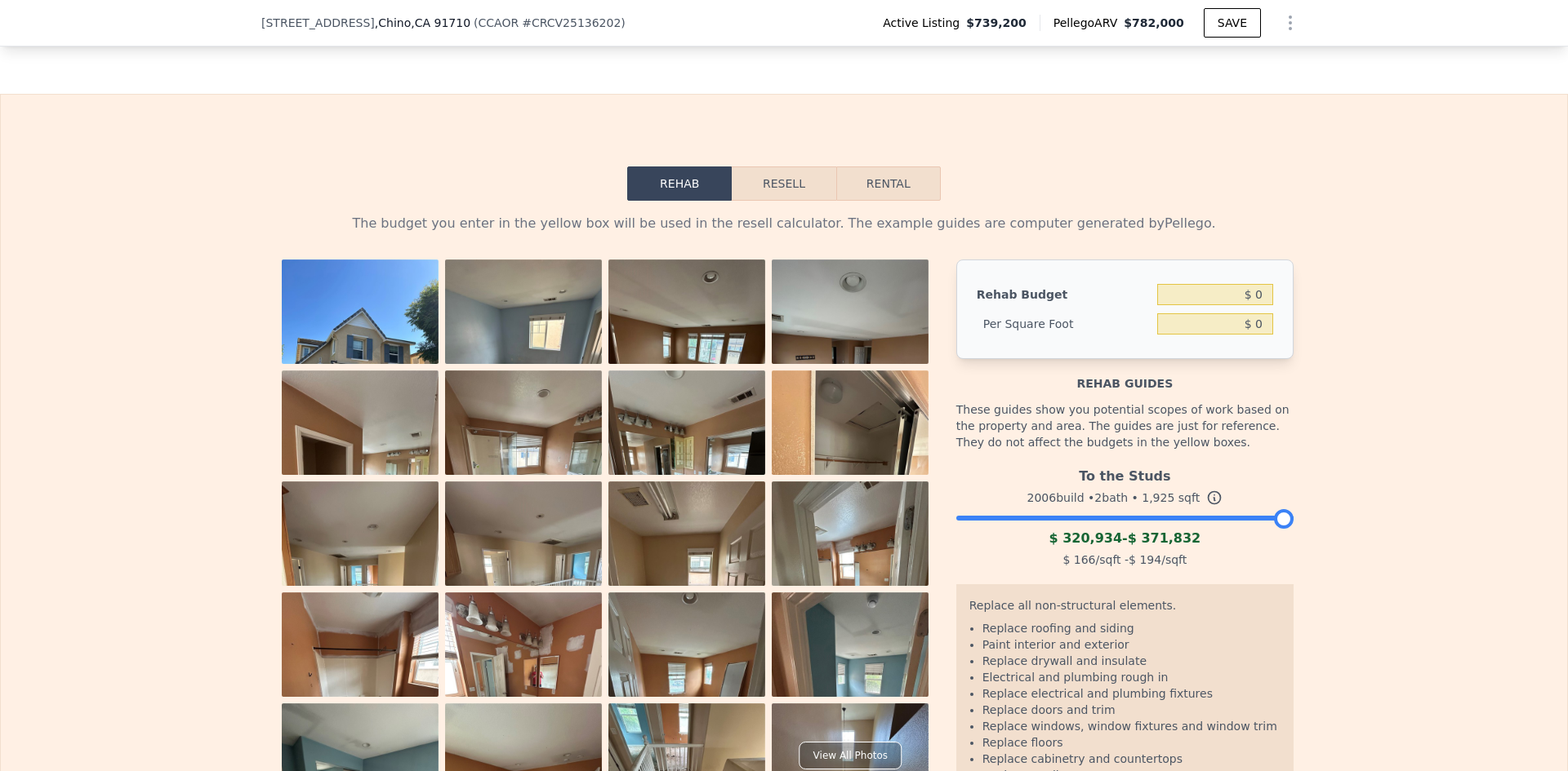
click at [693, 668] on img at bounding box center [687, 697] width 157 height 209
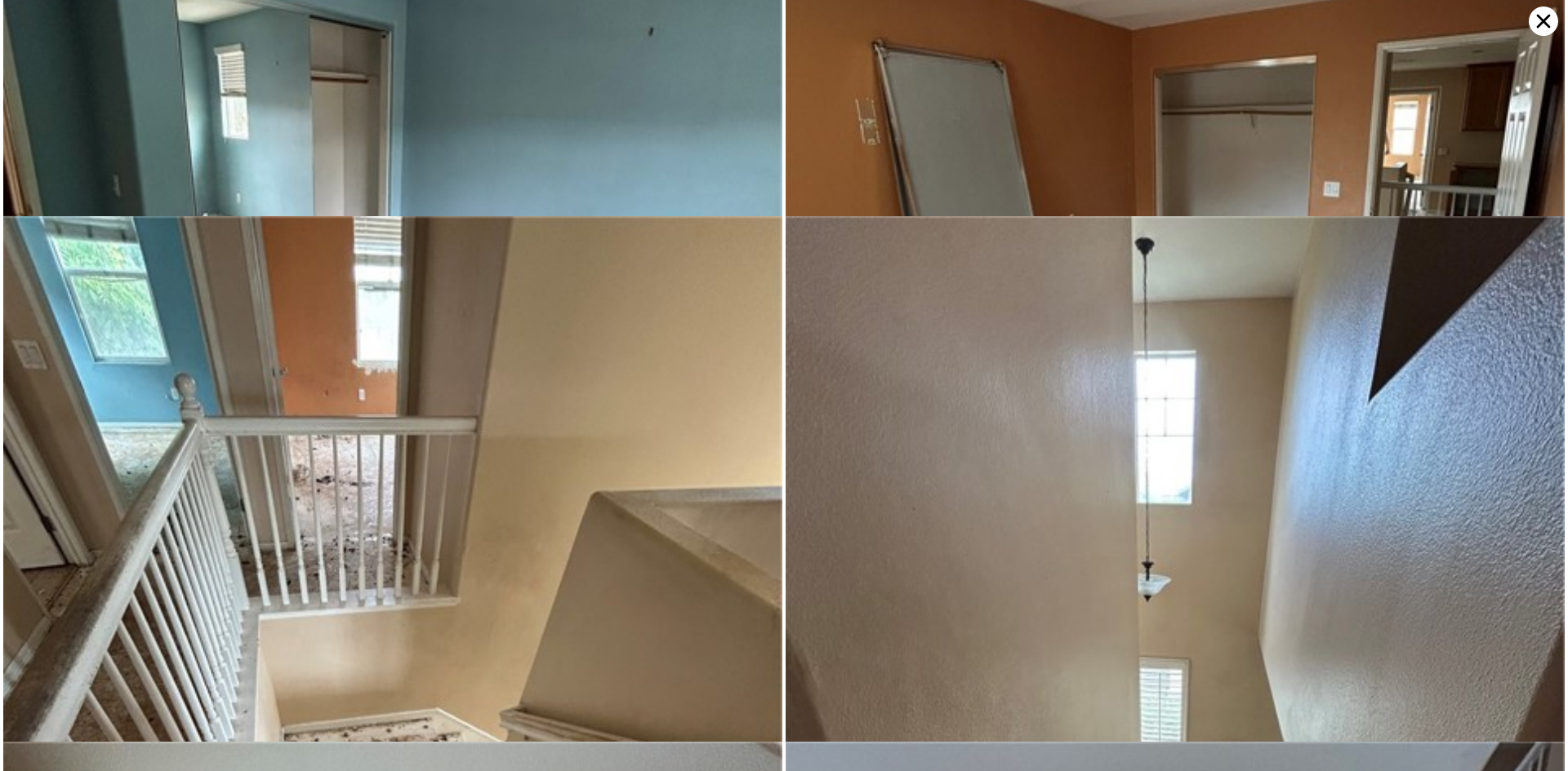
scroll to position [4463, 0]
